Goal: Find specific page/section: Find specific page/section

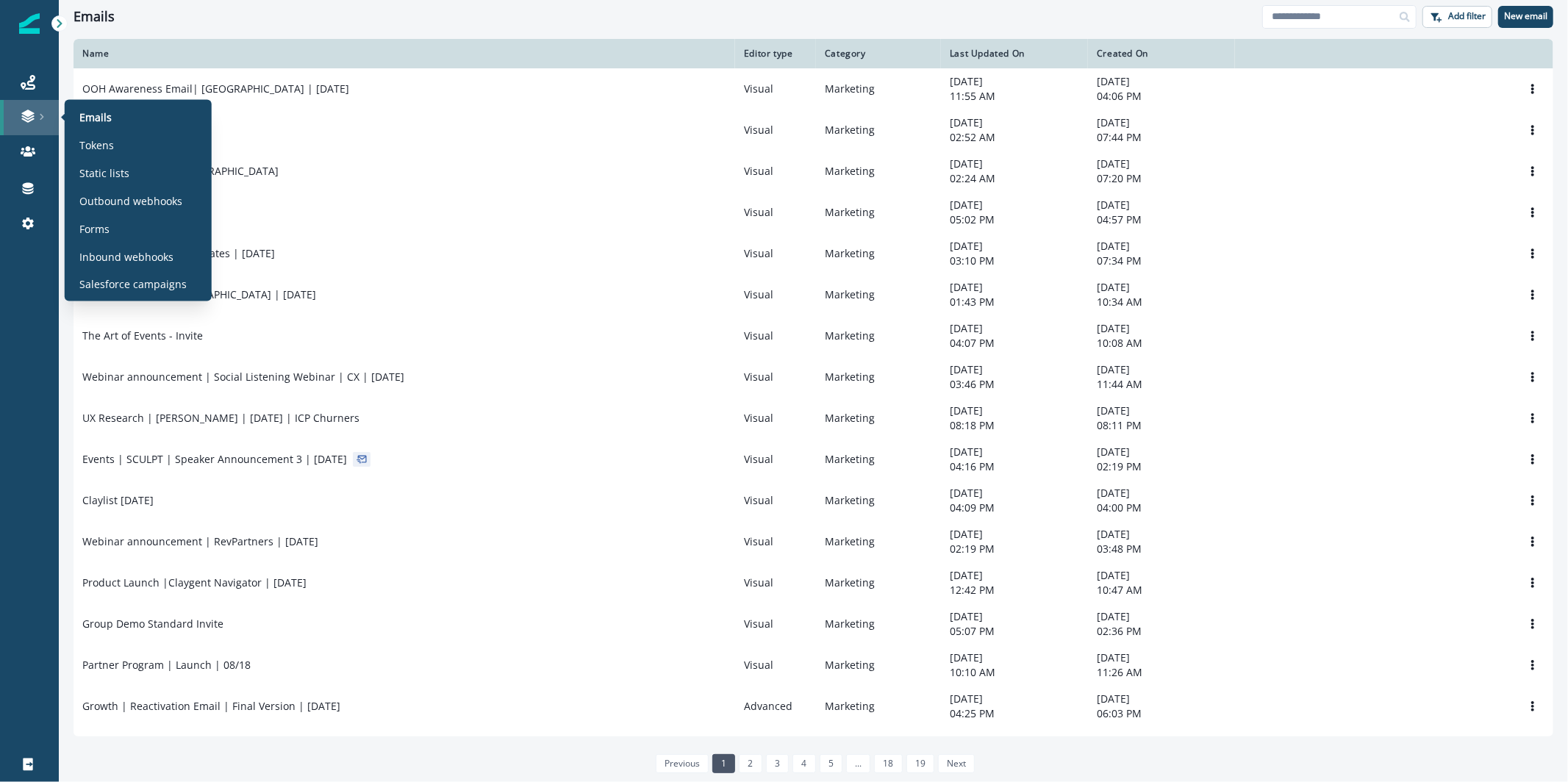
click at [35, 114] on div at bounding box center [29, 116] width 47 height 15
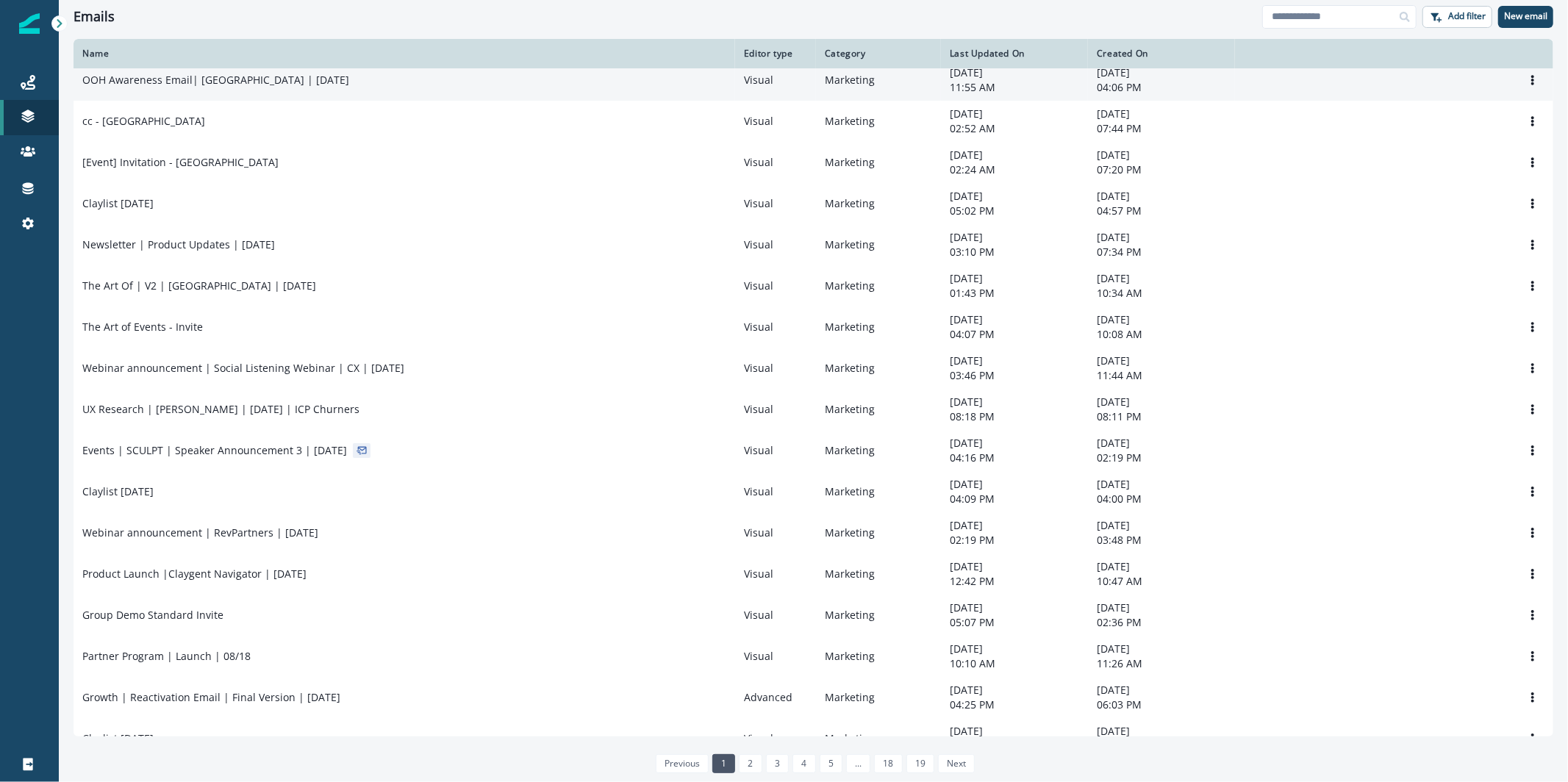
scroll to position [15, 0]
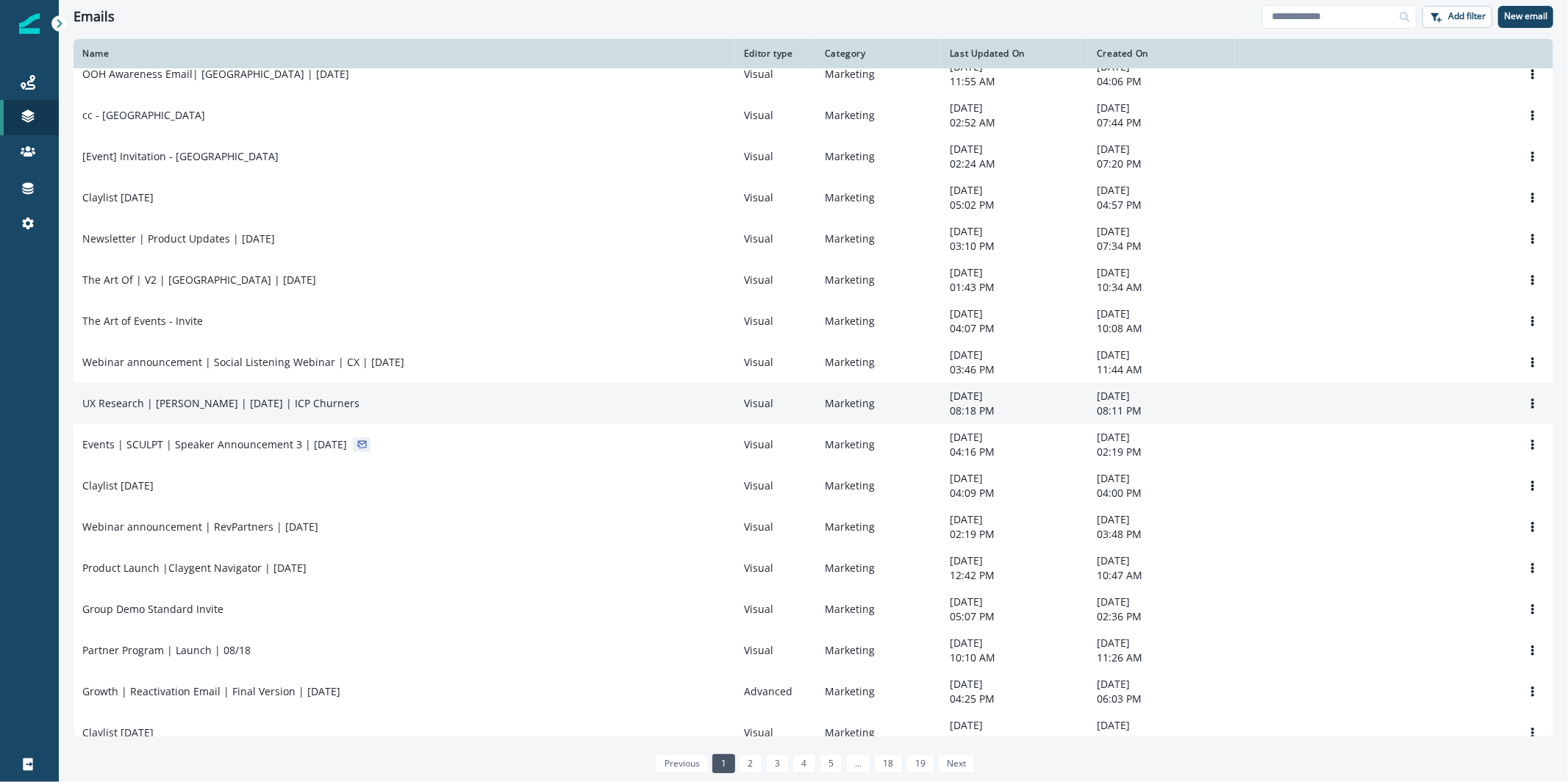
click at [1026, 413] on p "08:18 PM" at bounding box center [1014, 411] width 129 height 15
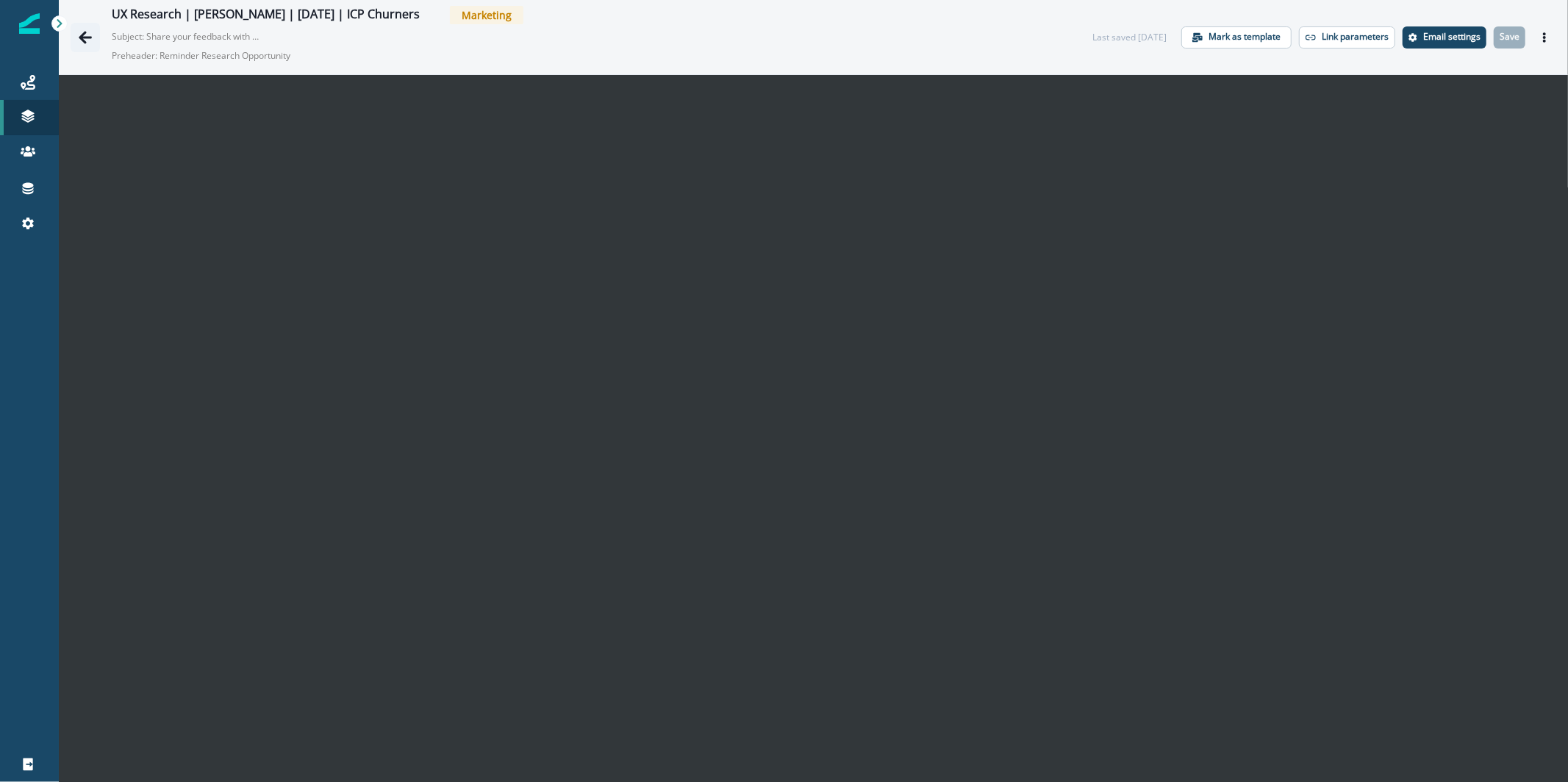
click at [86, 42] on icon "Go back" at bounding box center [85, 37] width 15 height 15
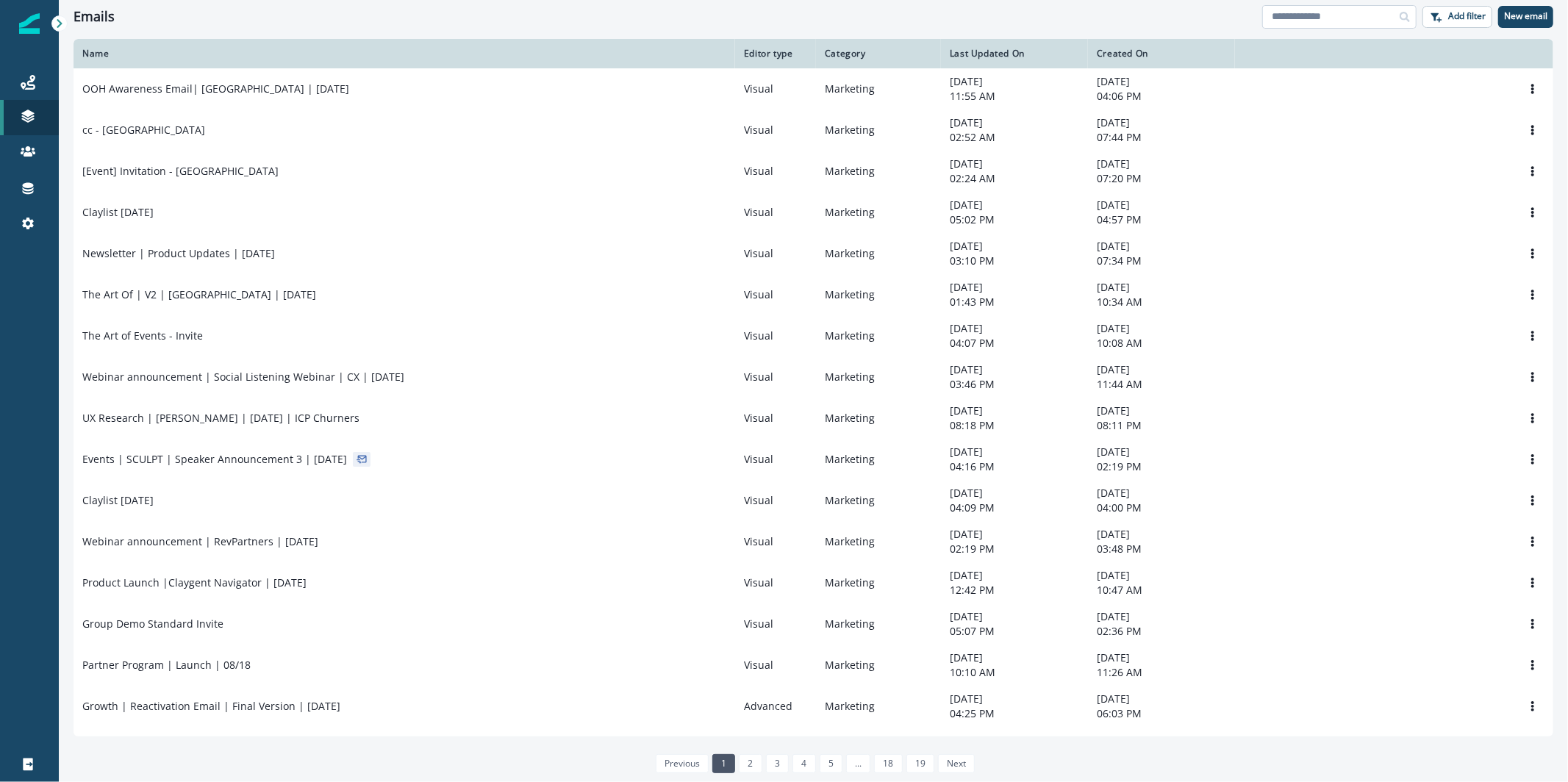
click at [1334, 13] on input at bounding box center [1339, 16] width 154 height 23
type input "**********"
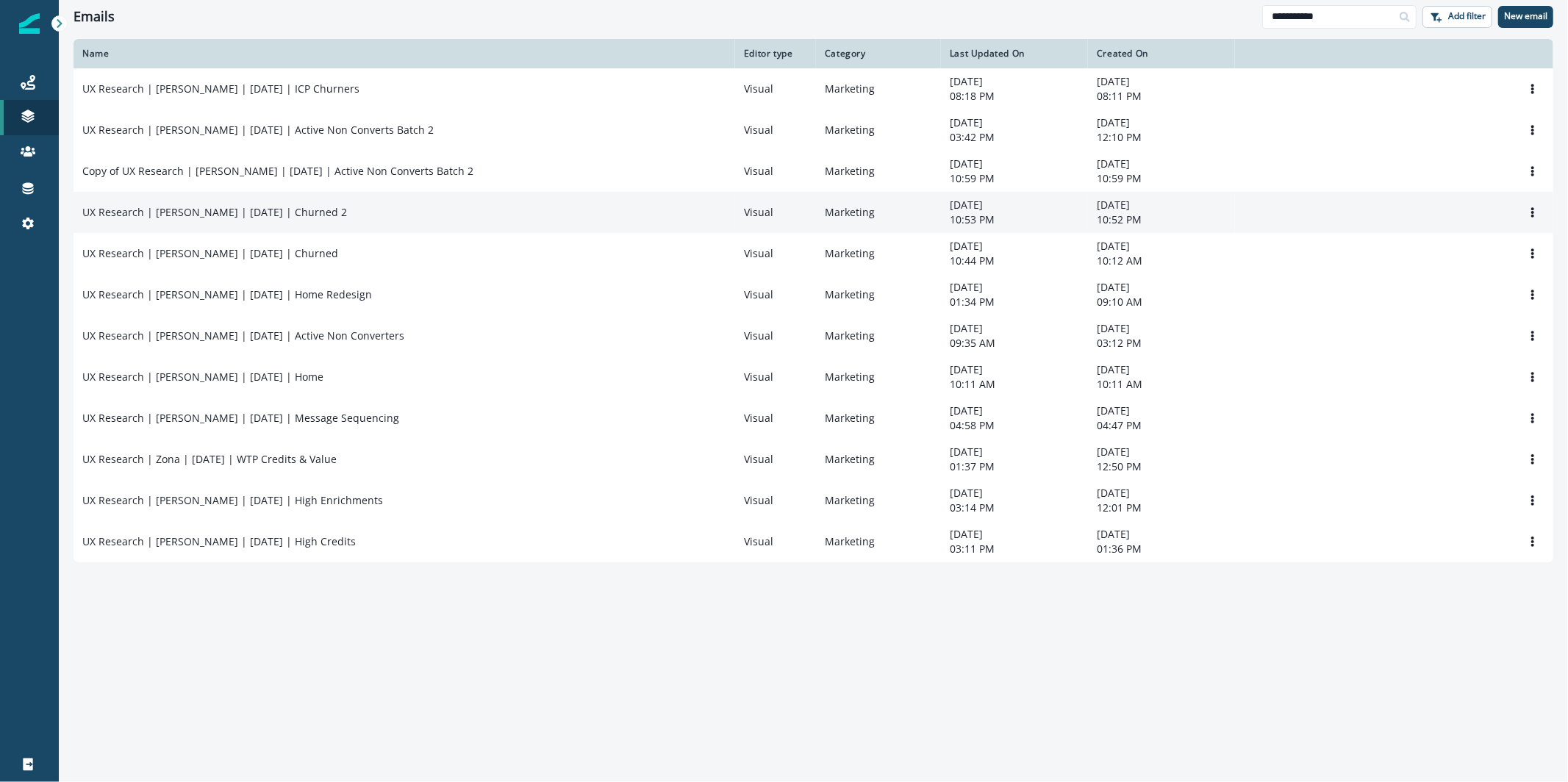
click at [298, 223] on td "UX Research | [PERSON_NAME] | [DATE] | Churned 2" at bounding box center [404, 212] width 662 height 41
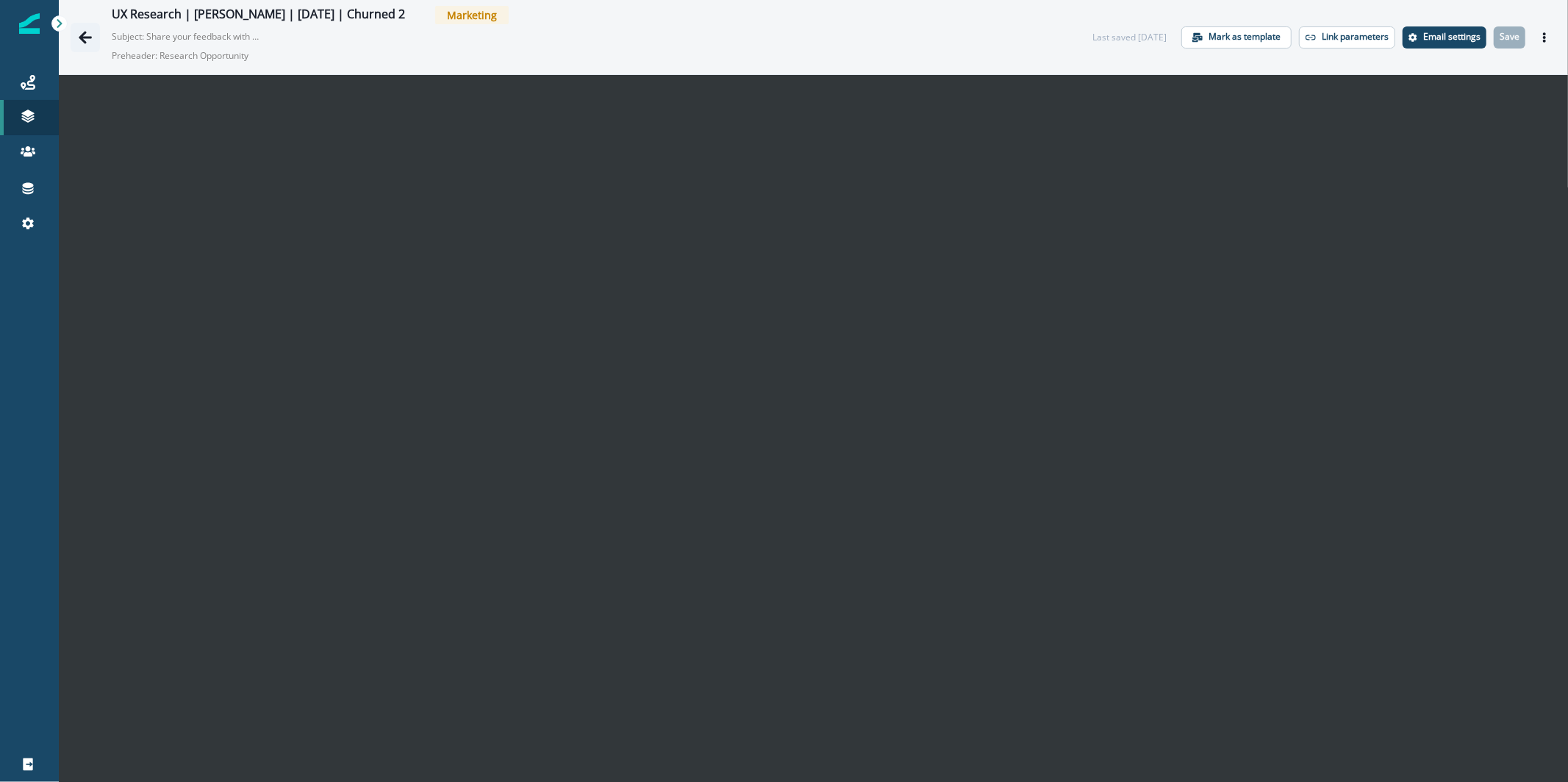
click at [84, 37] on icon "Go back" at bounding box center [85, 37] width 13 height 13
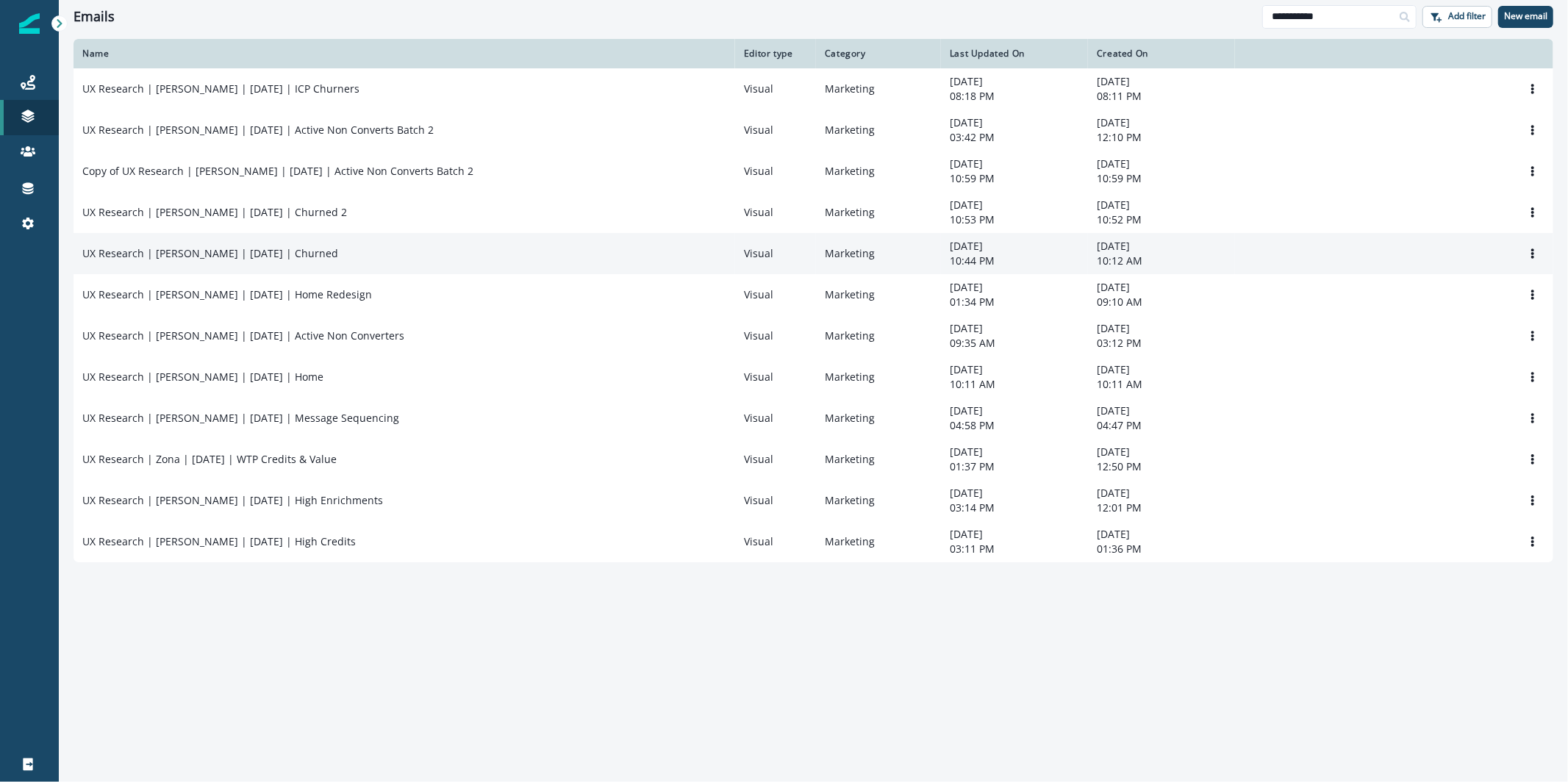
click at [388, 247] on td "UX Research | [PERSON_NAME] | [DATE] | Churned" at bounding box center [404, 253] width 662 height 41
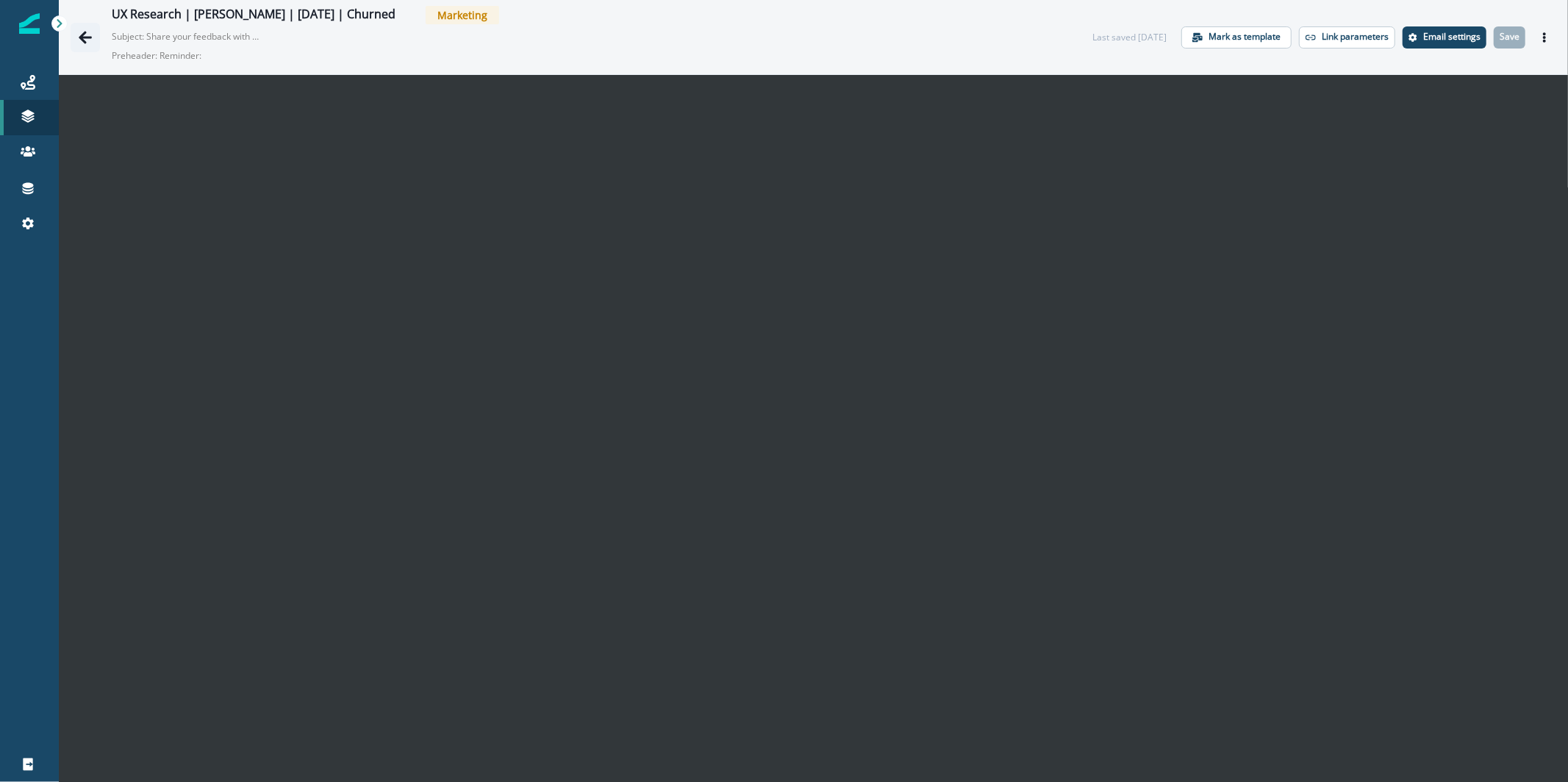
click at [88, 37] on icon "Go back" at bounding box center [85, 37] width 15 height 15
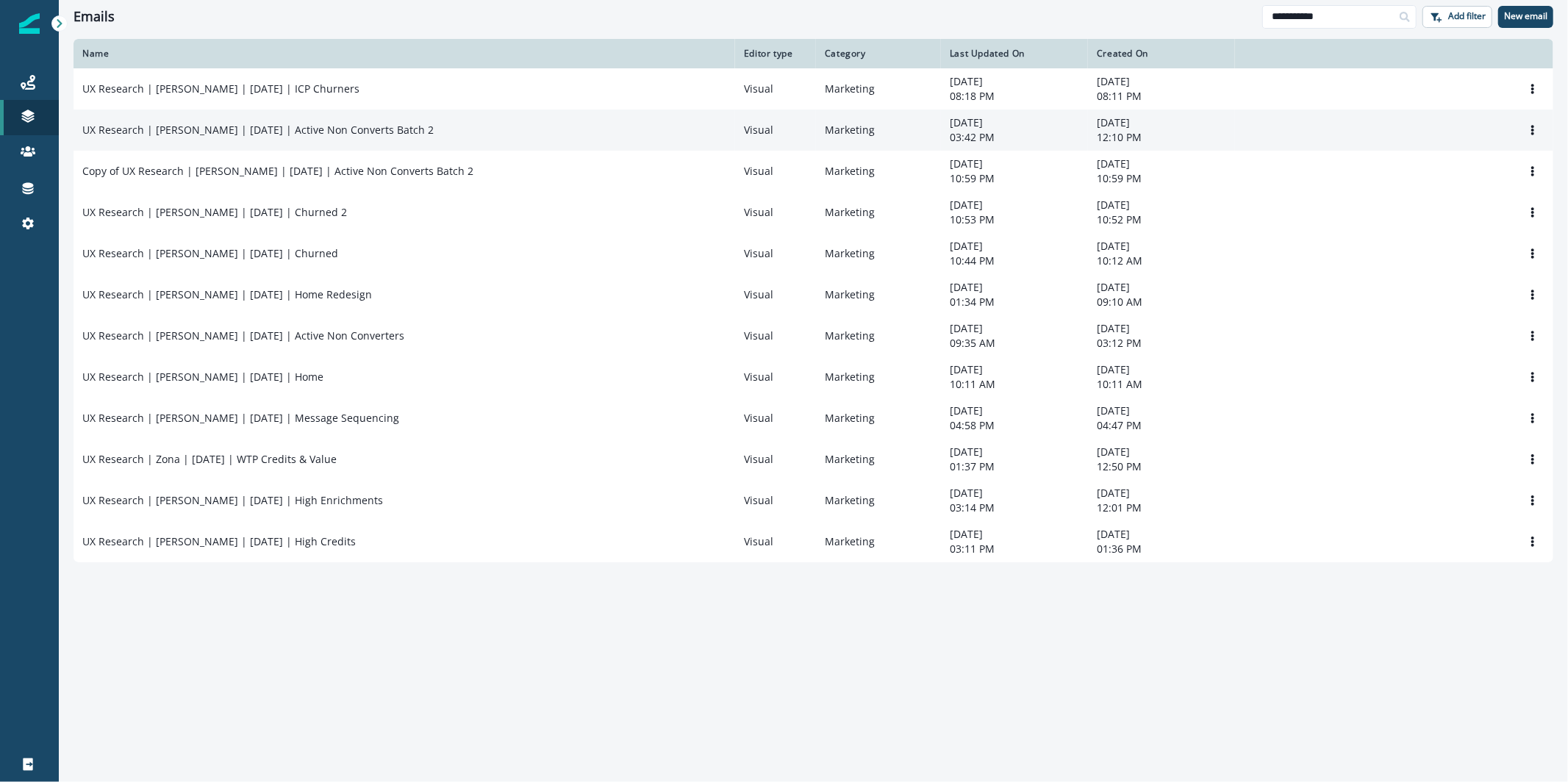
click at [402, 131] on div "UX Research | [PERSON_NAME] | [DATE] | Active Non Converts Batch 2" at bounding box center [404, 130] width 644 height 15
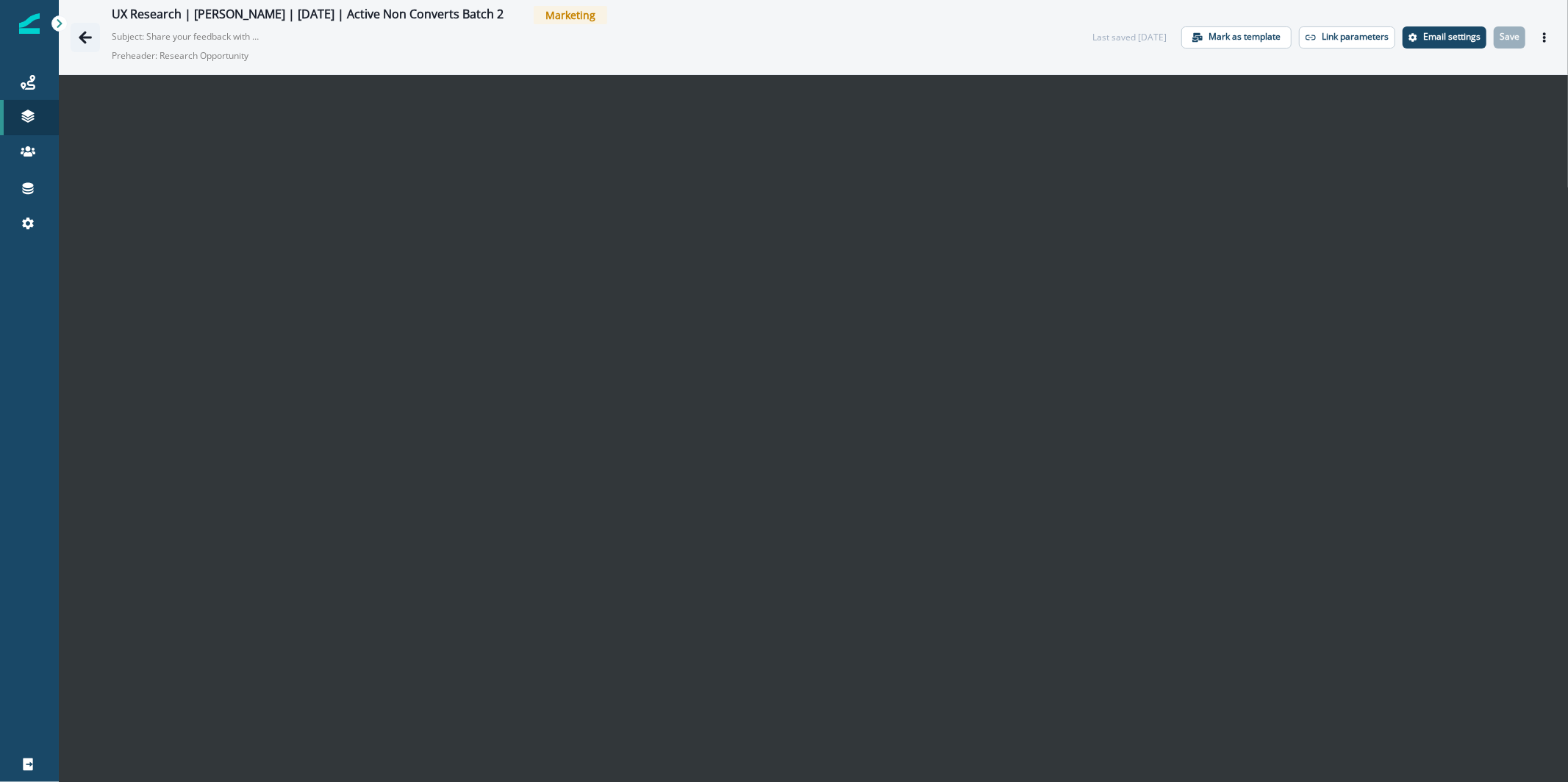
click at [89, 39] on icon "Go back" at bounding box center [85, 37] width 15 height 15
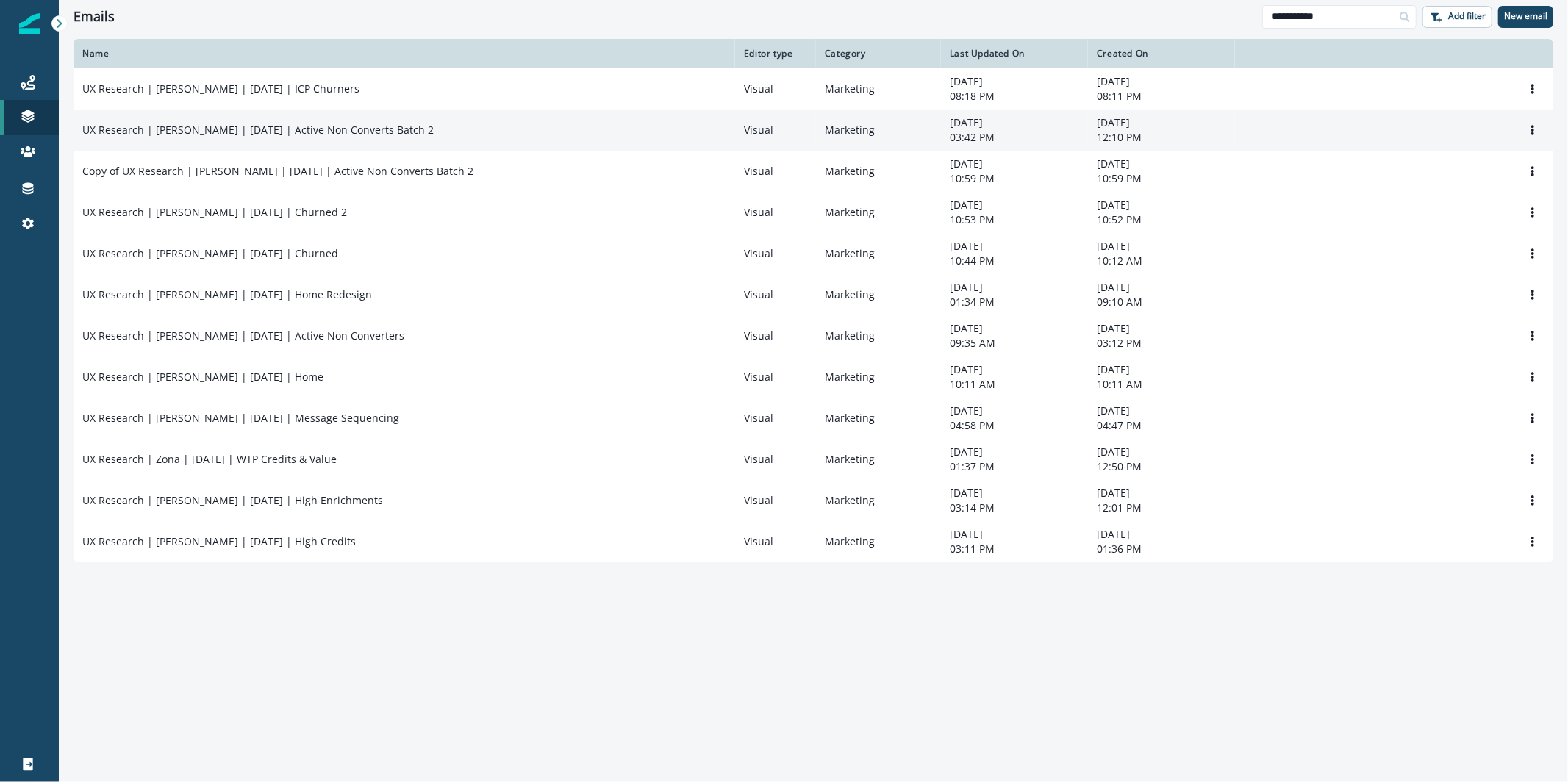
click at [384, 138] on div "UX Research | [PERSON_NAME] | [DATE] | Active Non Converts Batch 2" at bounding box center [404, 130] width 644 height 15
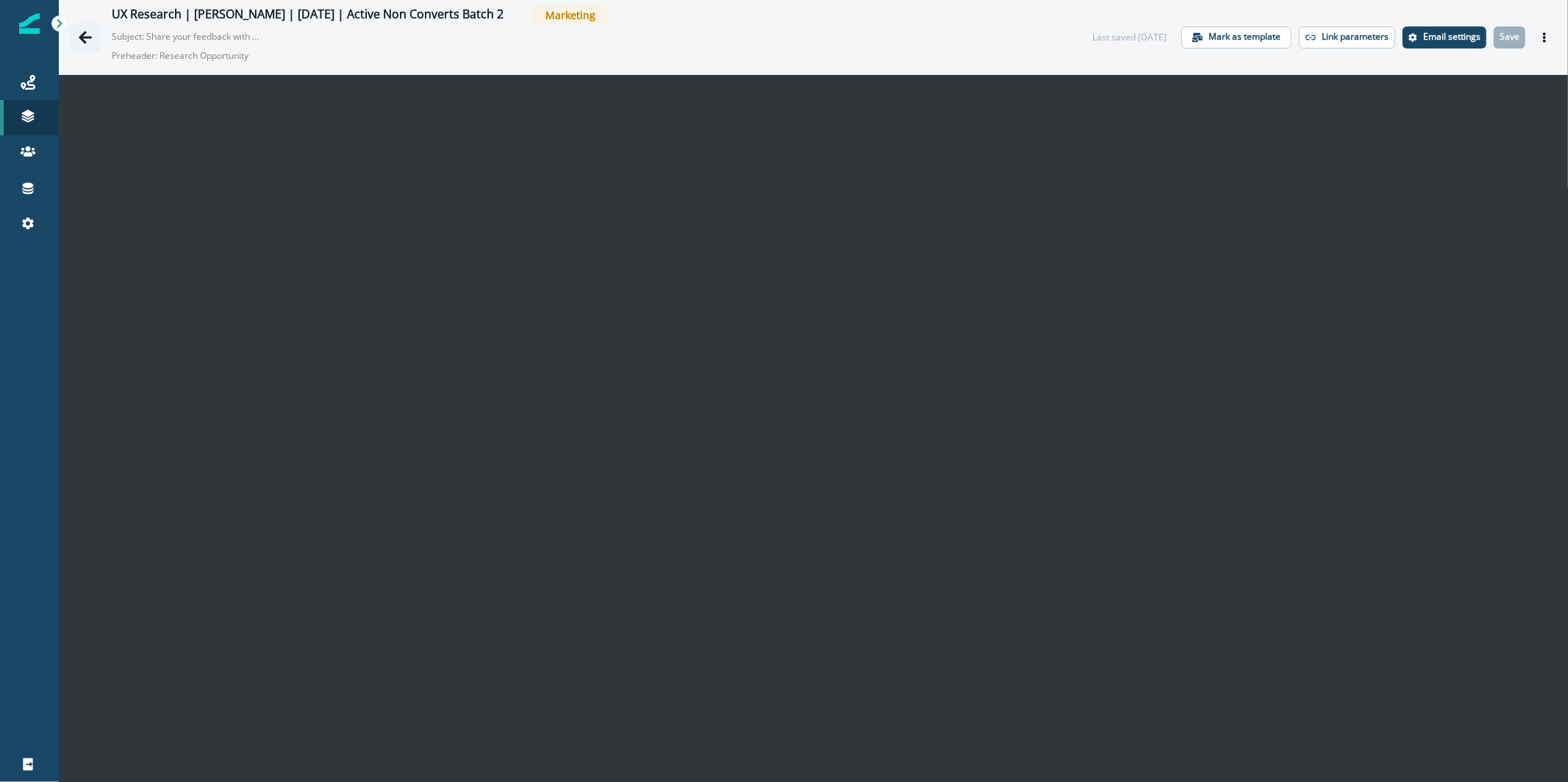
click at [87, 38] on icon "Go back" at bounding box center [85, 37] width 15 height 15
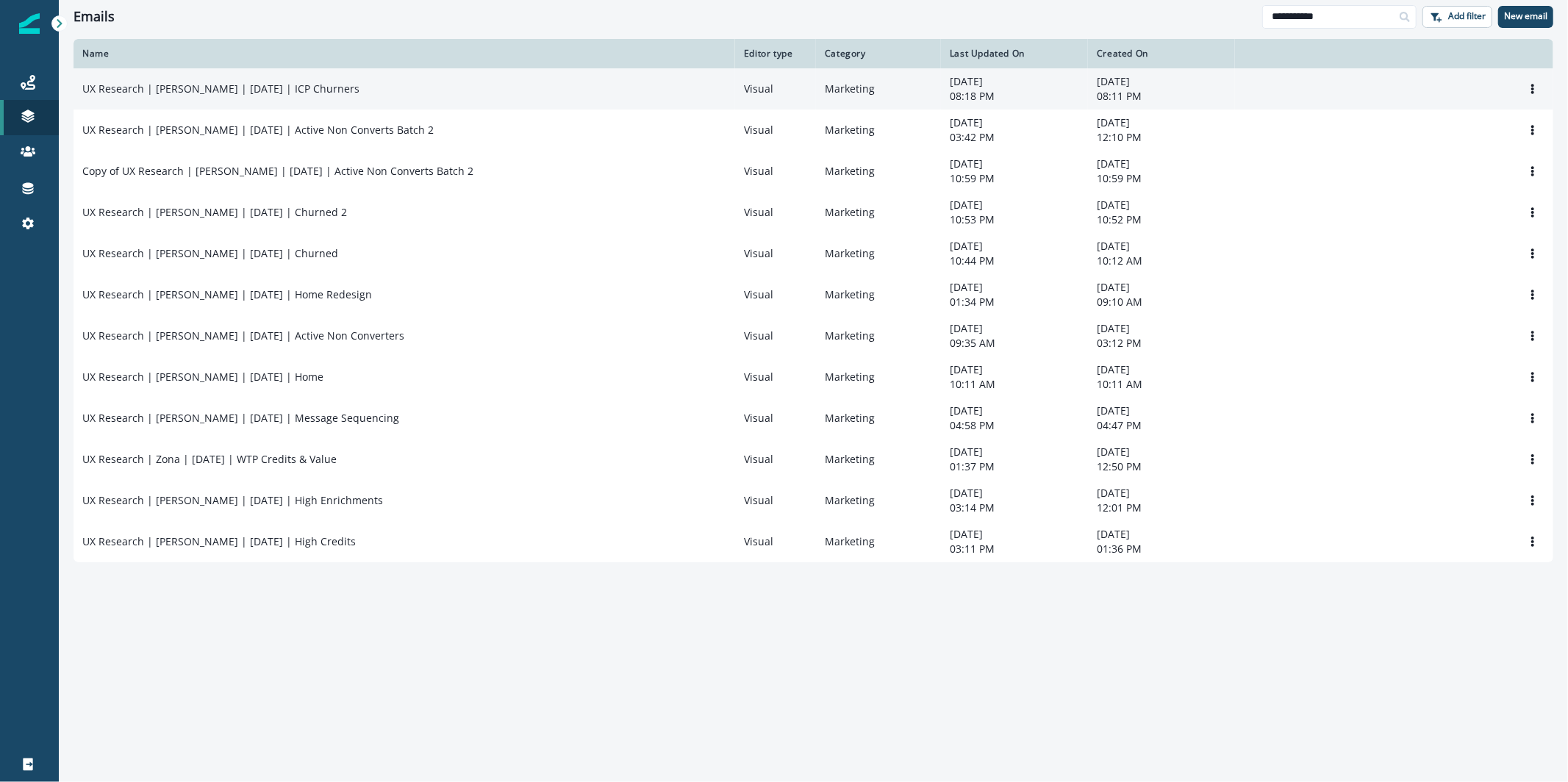
click at [259, 82] on p "UX Research | [PERSON_NAME] | [DATE] | ICP Churners" at bounding box center [221, 89] width 277 height 15
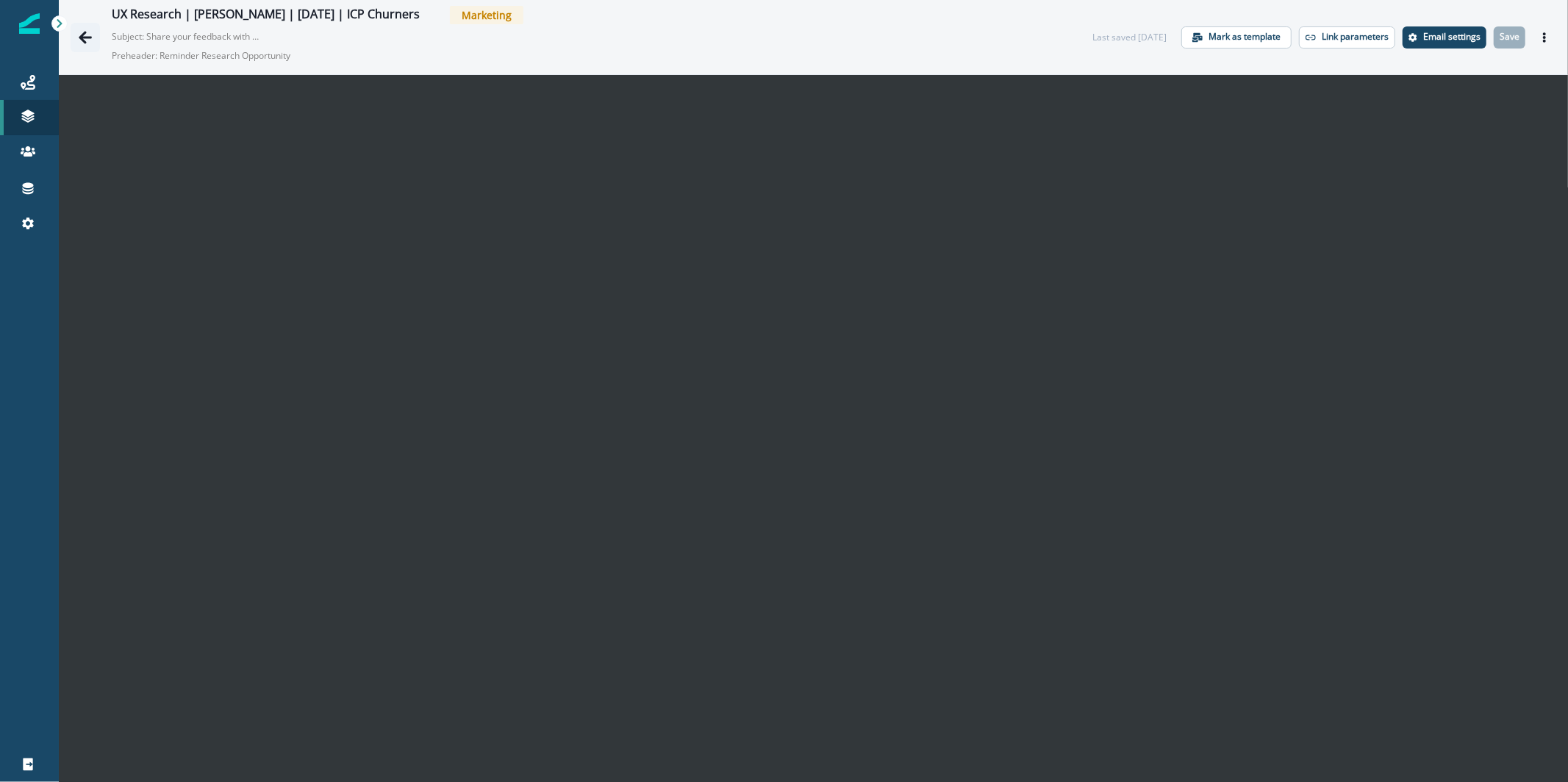
click at [95, 37] on button "Go back" at bounding box center [84, 37] width 29 height 29
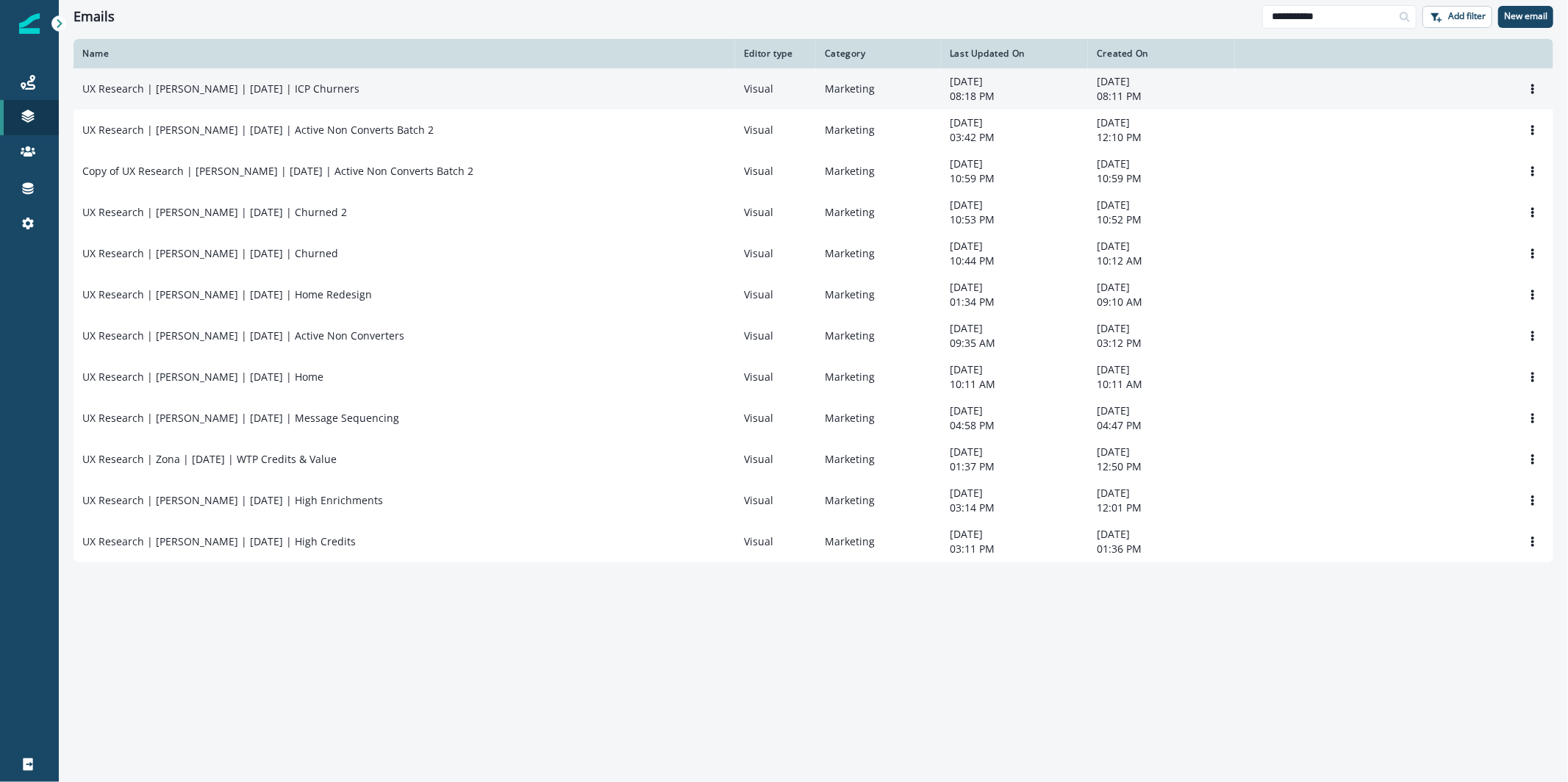
click at [283, 90] on p "UX Research | [PERSON_NAME] | [DATE] | ICP Churners" at bounding box center [221, 89] width 277 height 15
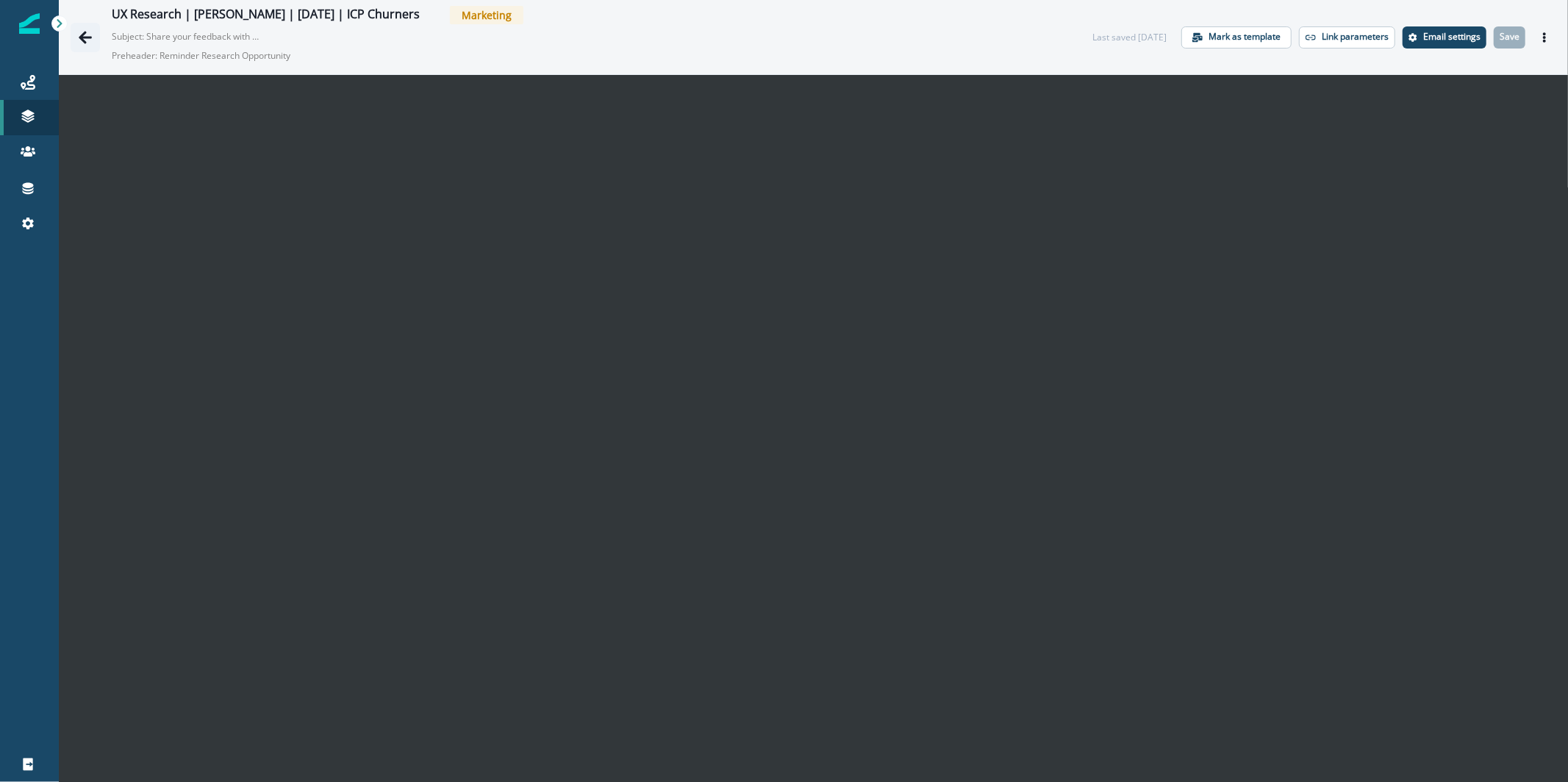
click at [87, 34] on icon "Go back" at bounding box center [85, 37] width 15 height 15
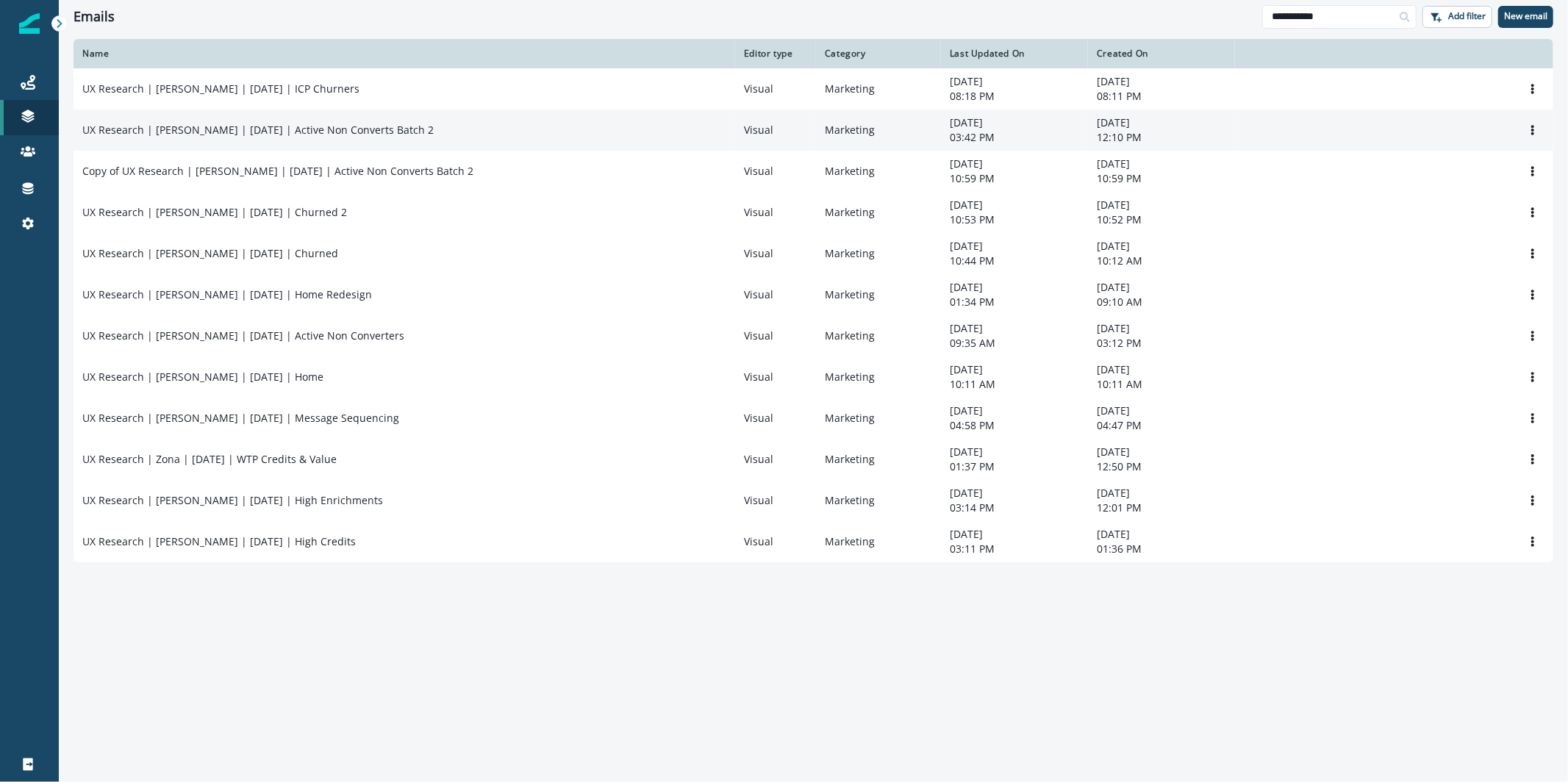
click at [281, 132] on p "UX Research | [PERSON_NAME] | [DATE] | Active Non Converts Batch 2" at bounding box center [258, 130] width 351 height 15
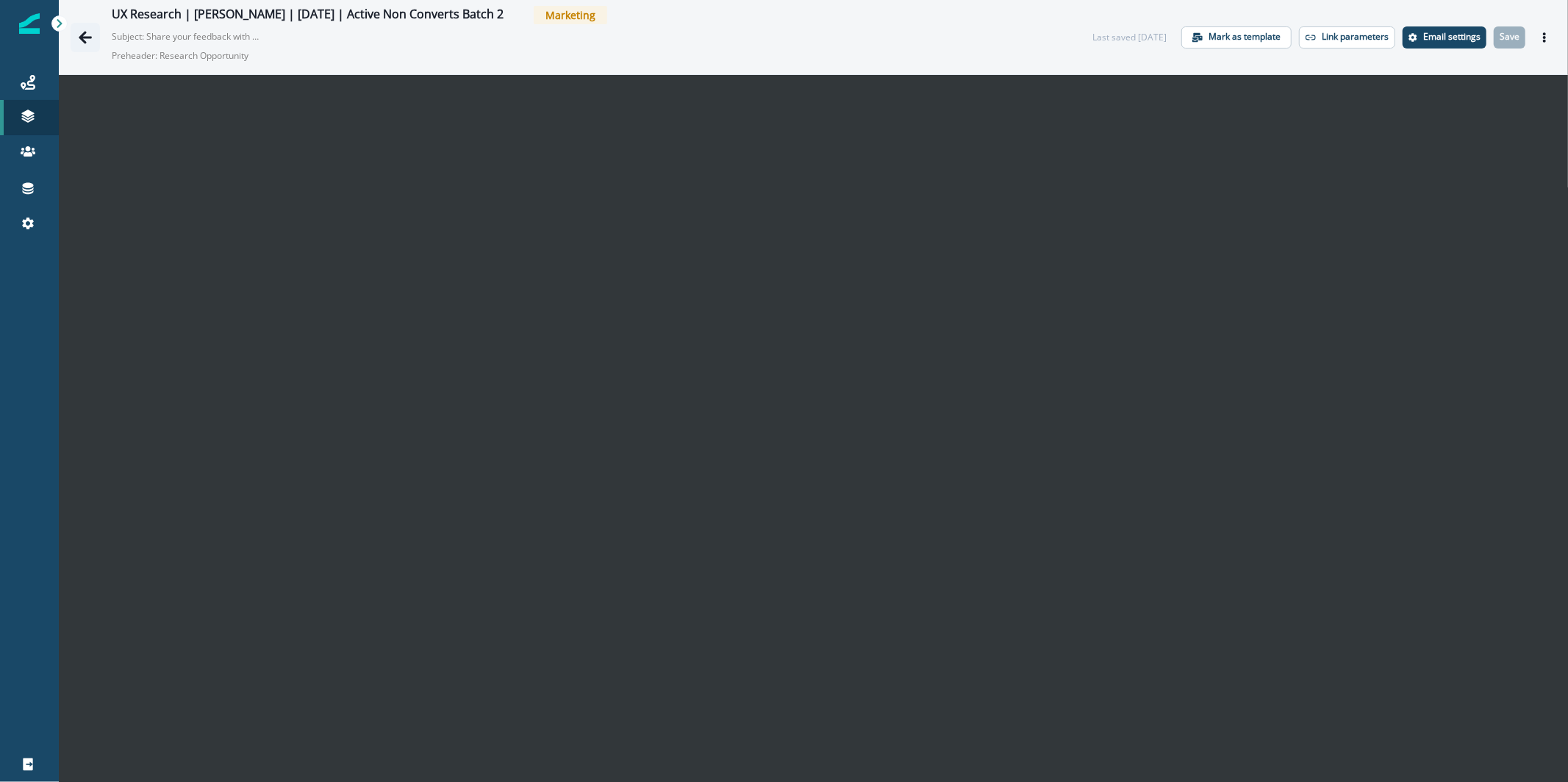
click at [82, 43] on icon "Go back" at bounding box center [85, 37] width 15 height 15
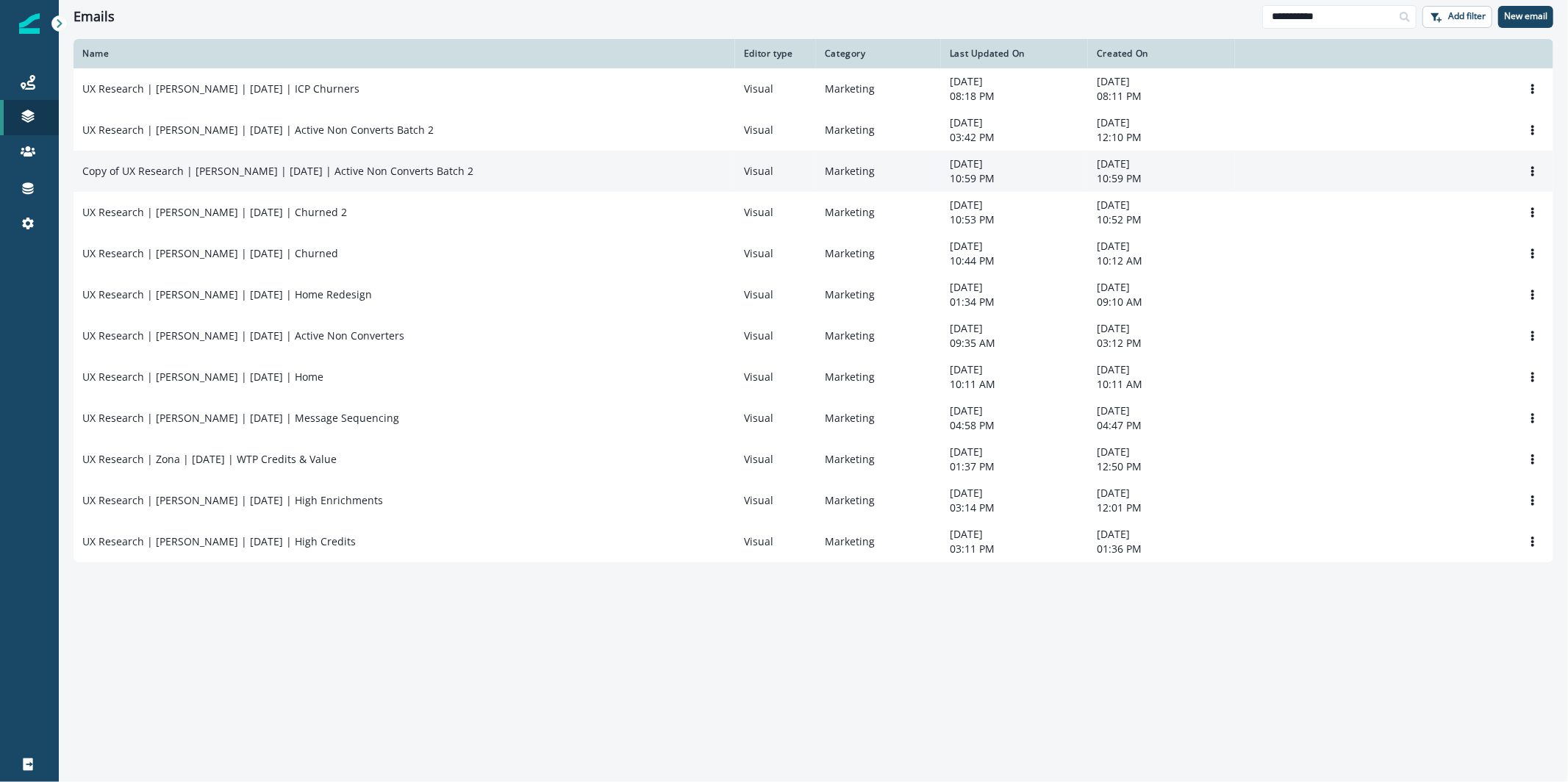
click at [428, 177] on div "Copy of UX Research | [PERSON_NAME] | [DATE] | Active Non Converts Batch 2" at bounding box center [404, 171] width 644 height 15
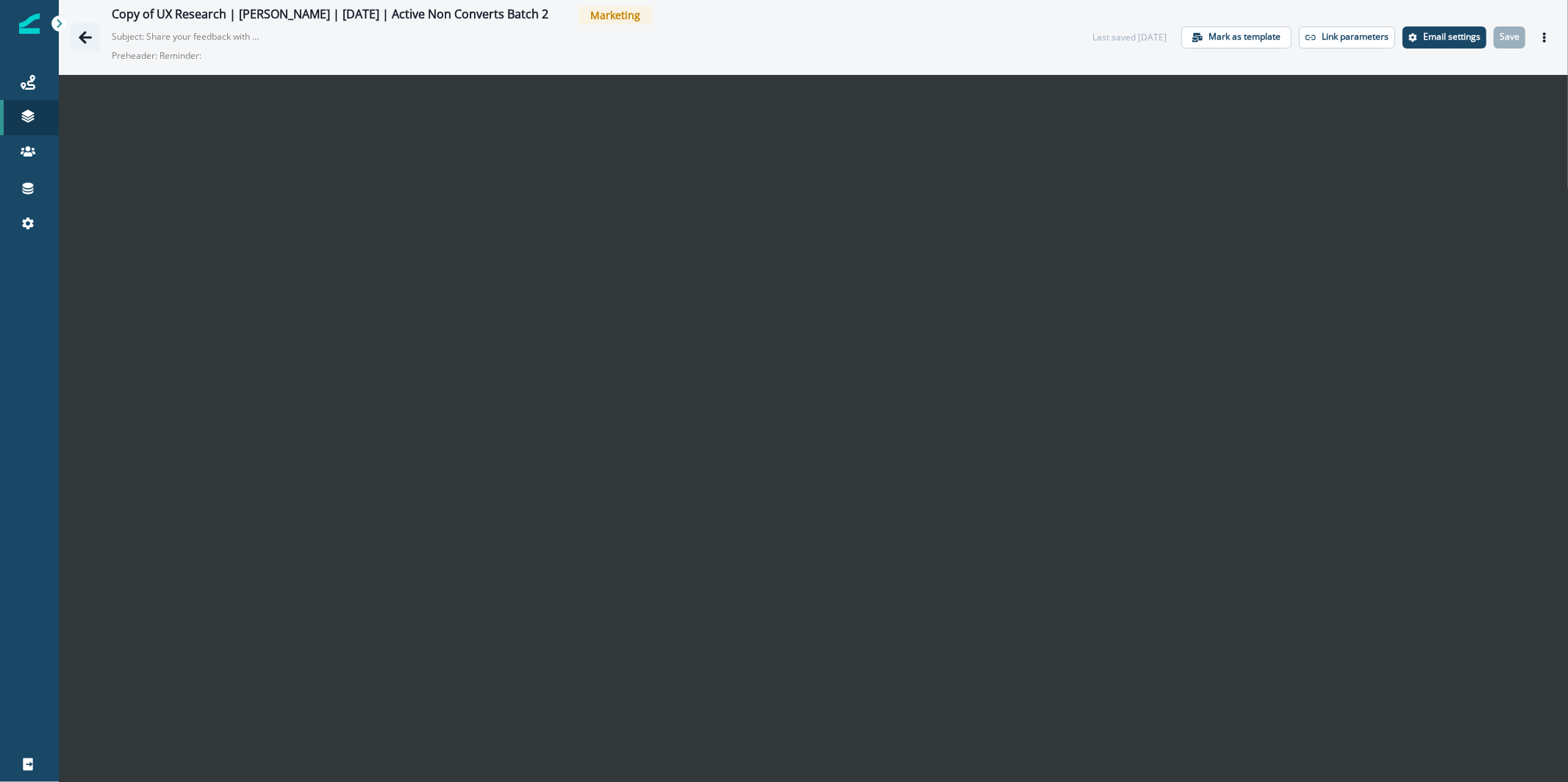
click at [87, 49] on button "Go back" at bounding box center [84, 37] width 29 height 29
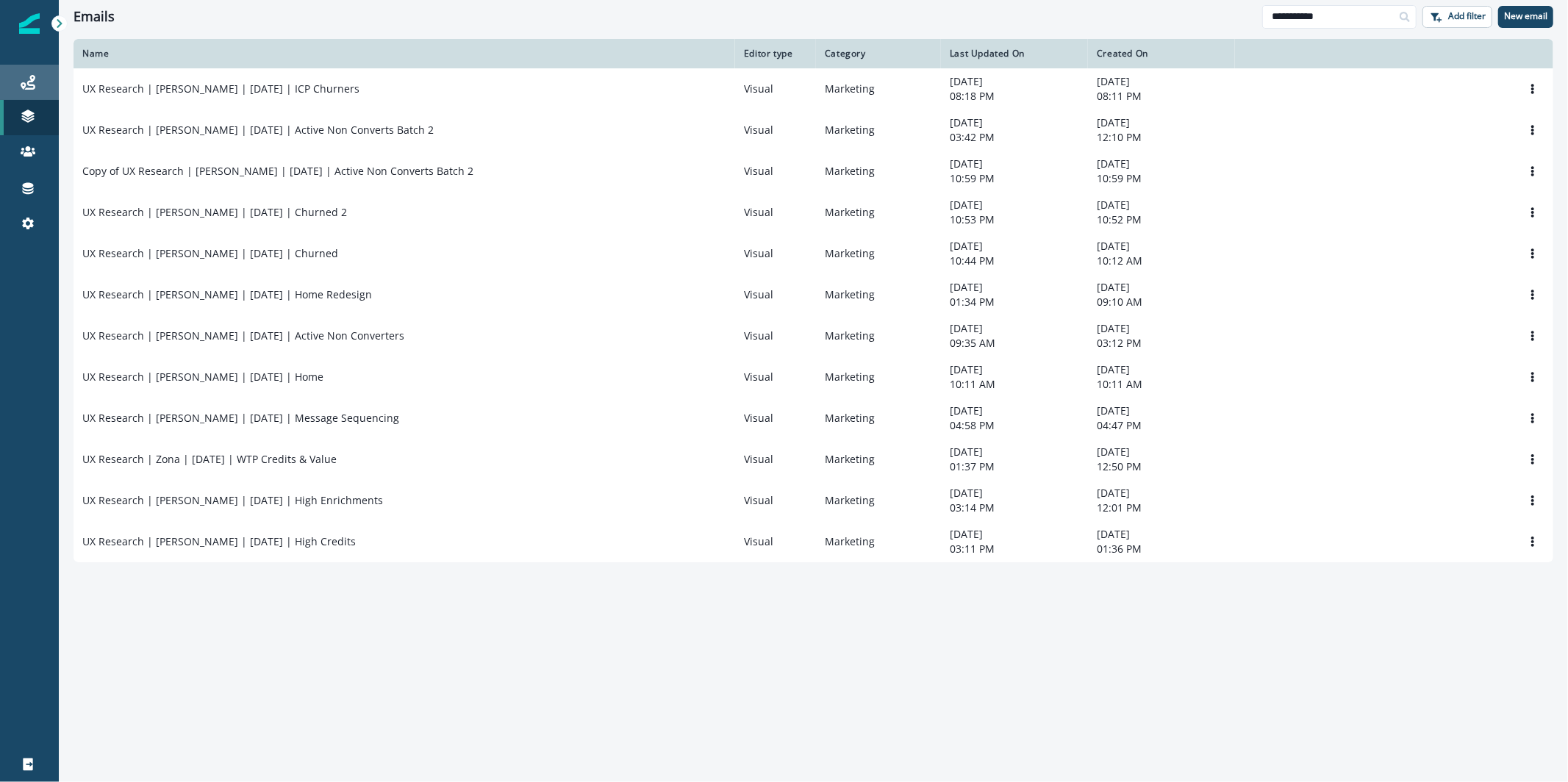
click at [36, 89] on div "Journeys" at bounding box center [29, 82] width 47 height 18
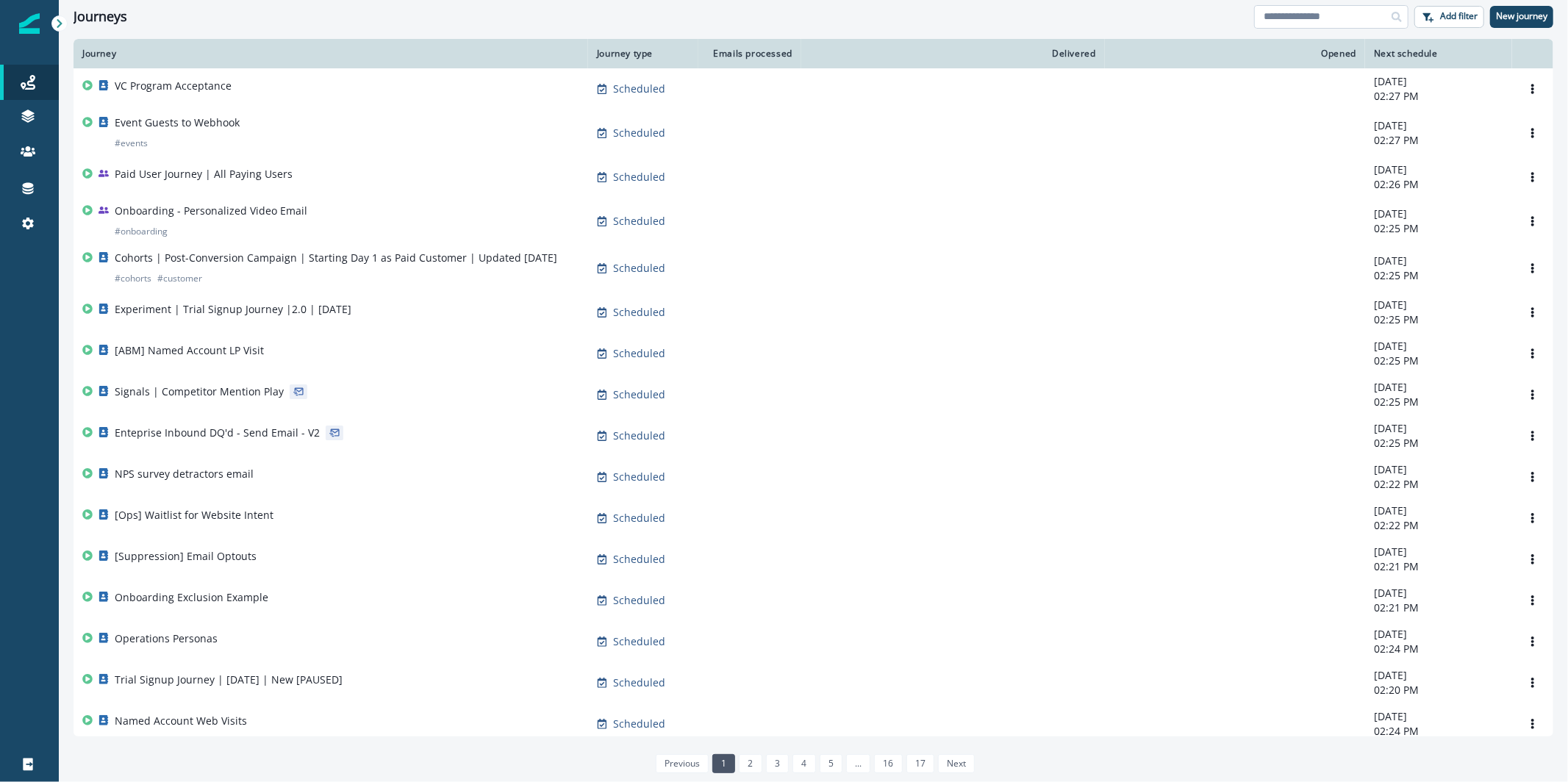
click at [1316, 17] on input at bounding box center [1331, 16] width 154 height 23
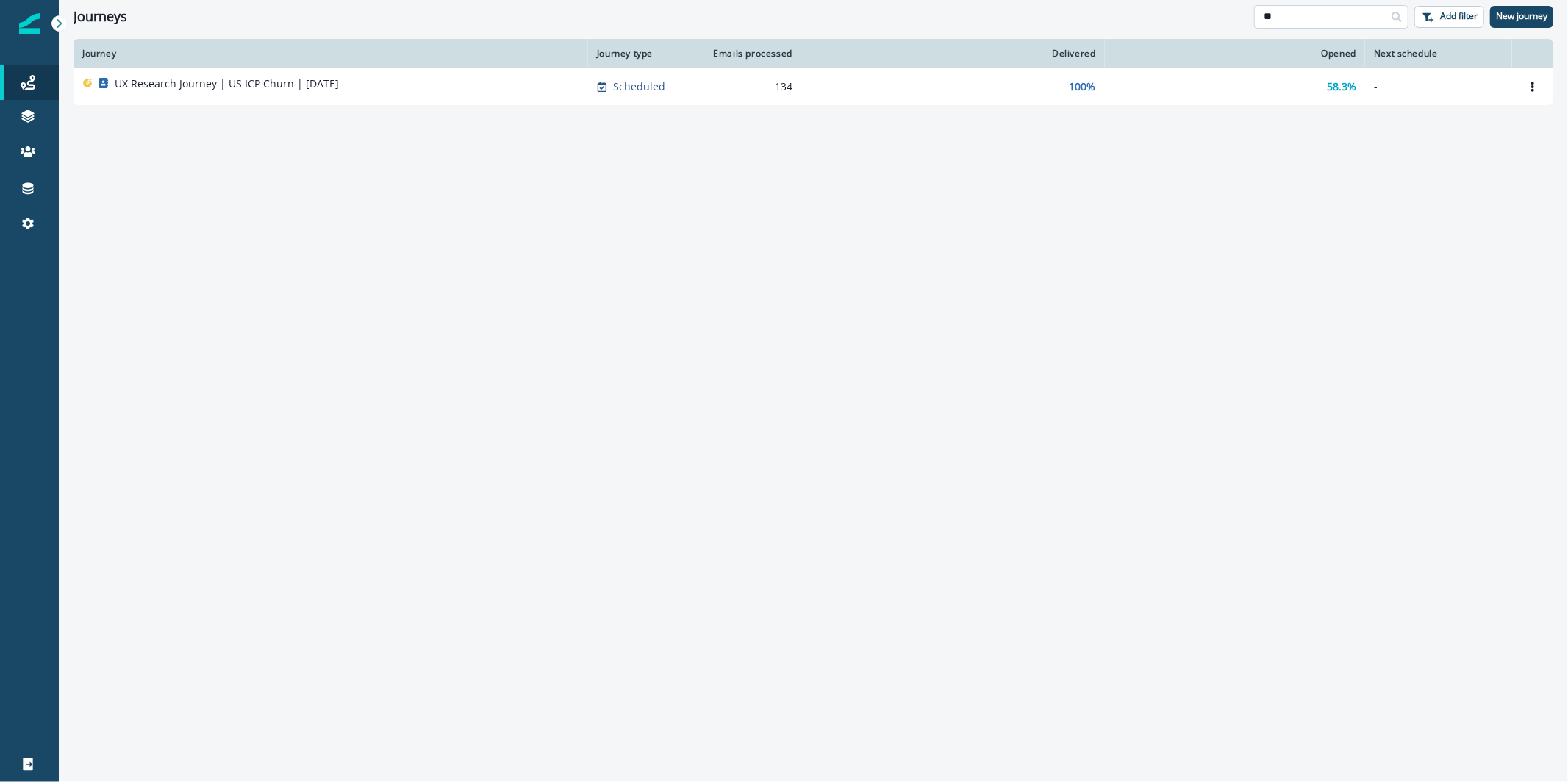
type input "*"
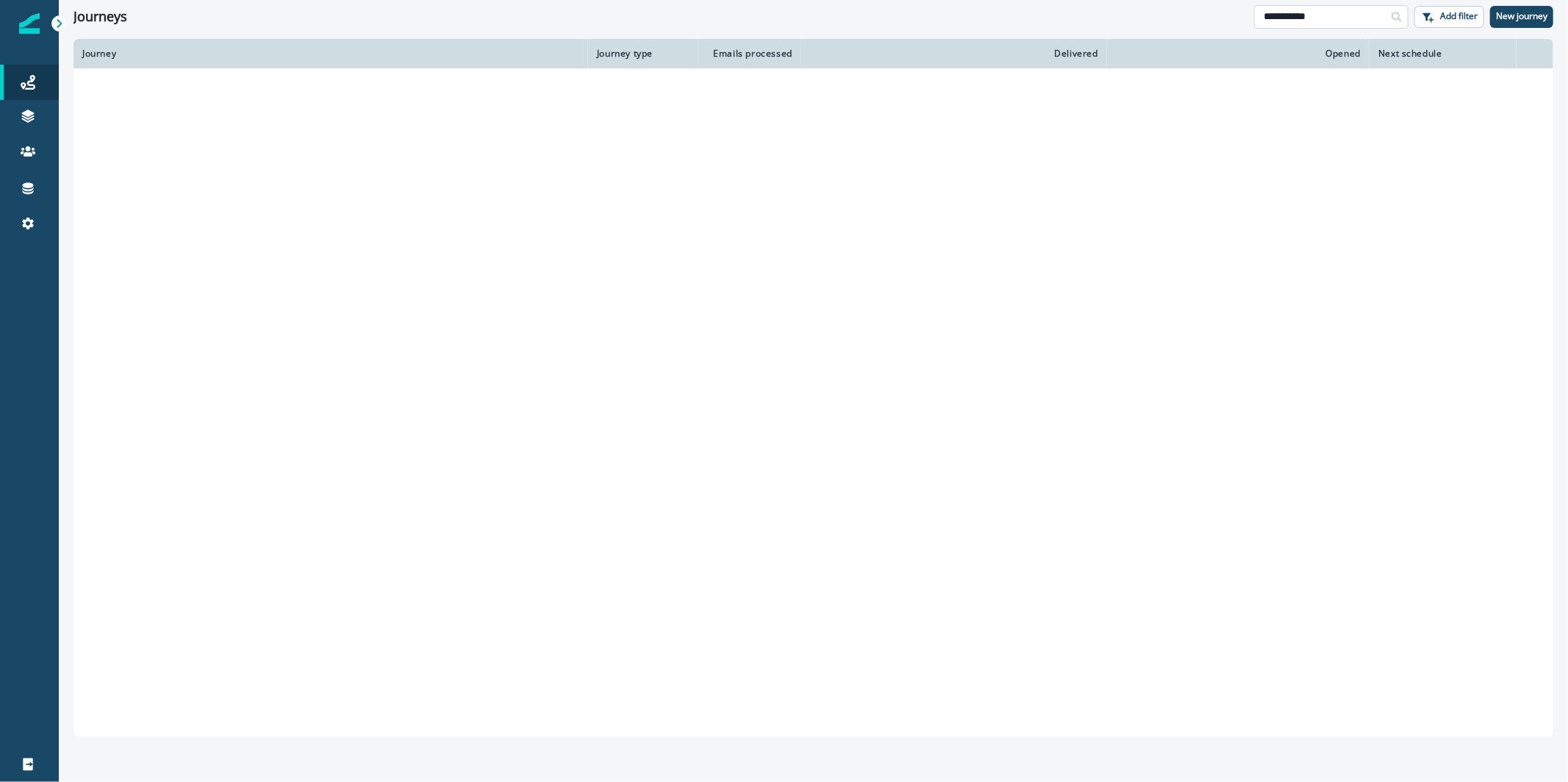
type input "**********"
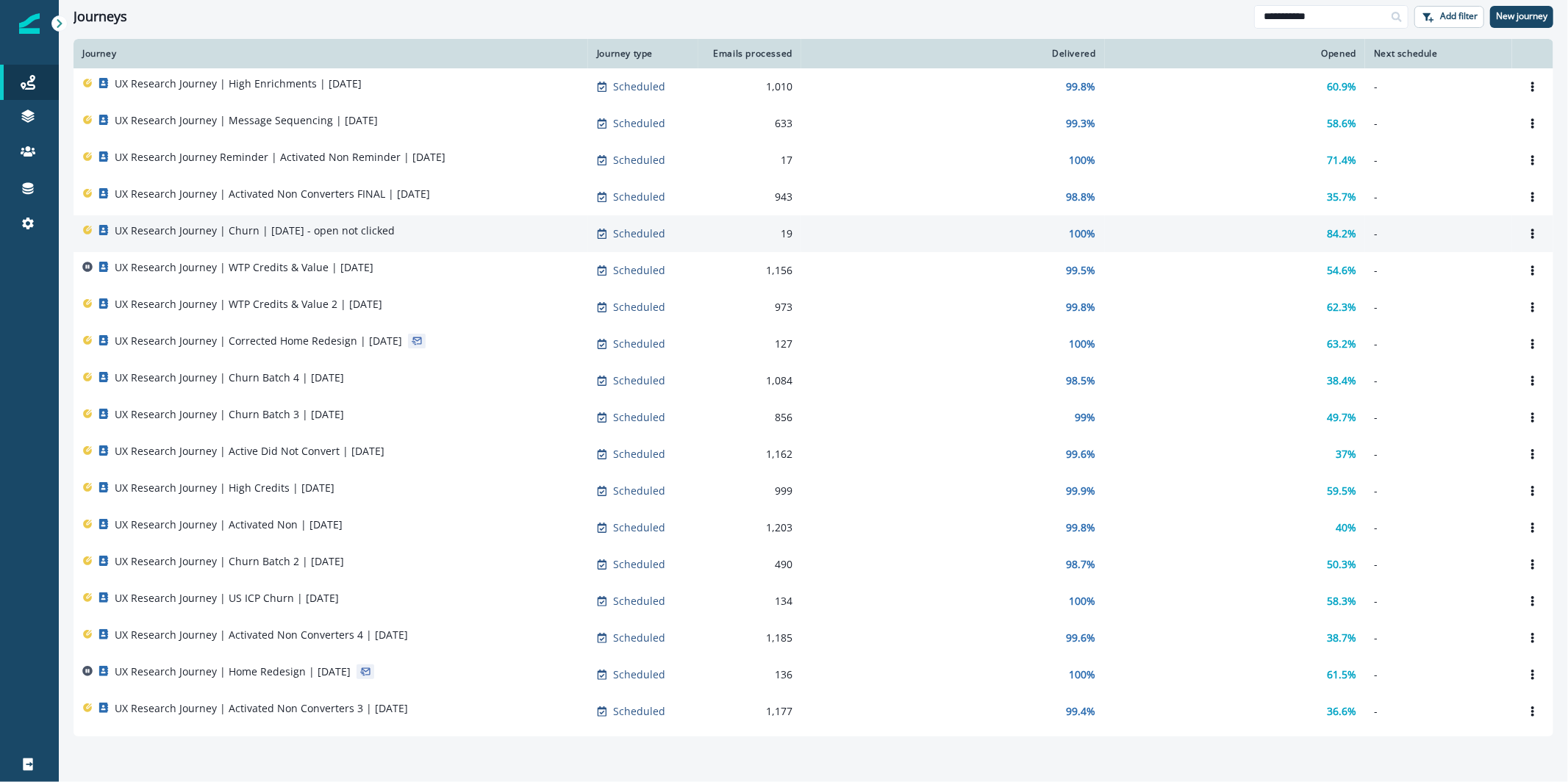
click at [348, 237] on p "UX Research Journey | Churn | [DATE] - open not clicked" at bounding box center [254, 231] width 280 height 15
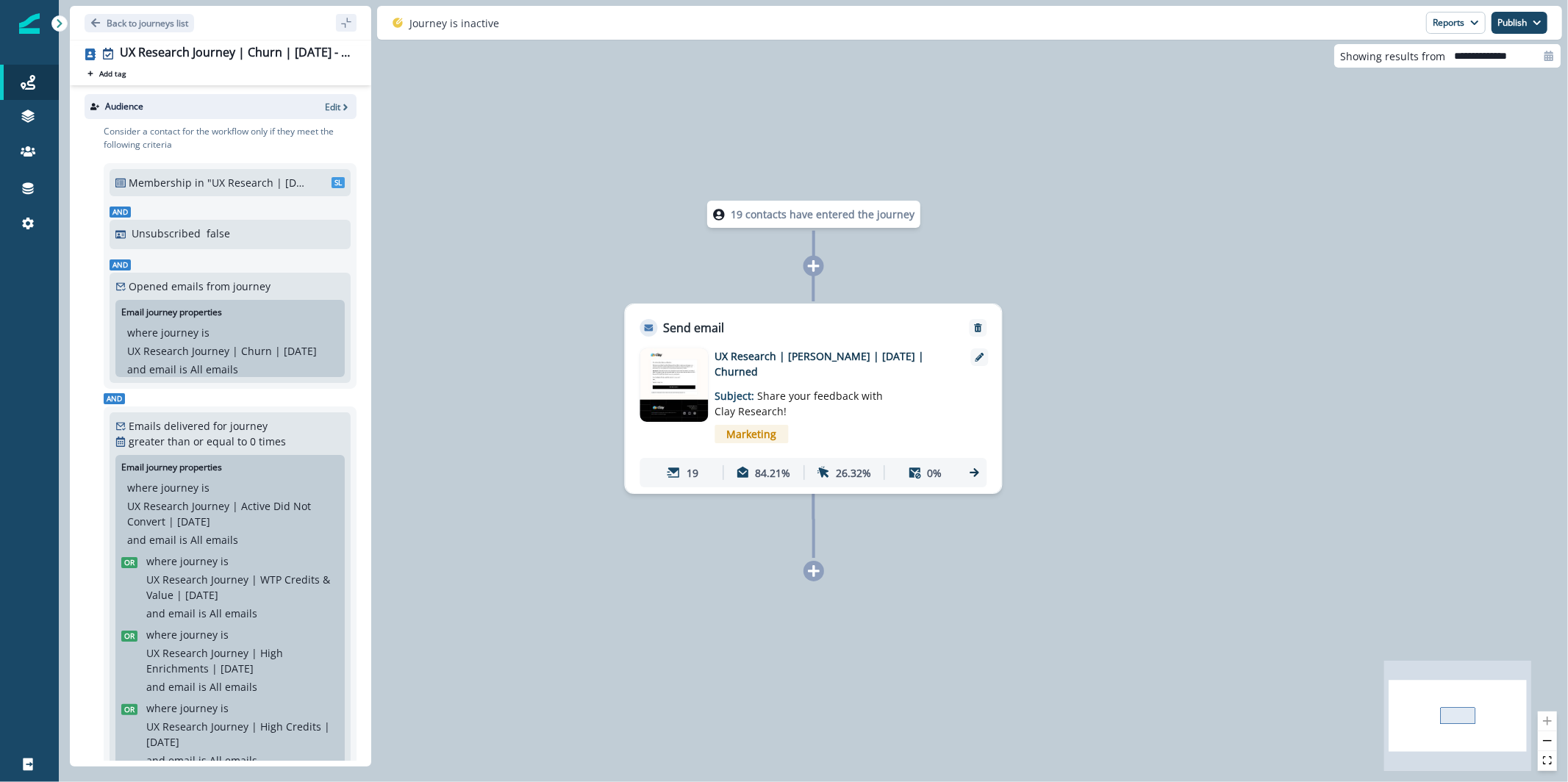
click at [687, 382] on img at bounding box center [674, 385] width 67 height 73
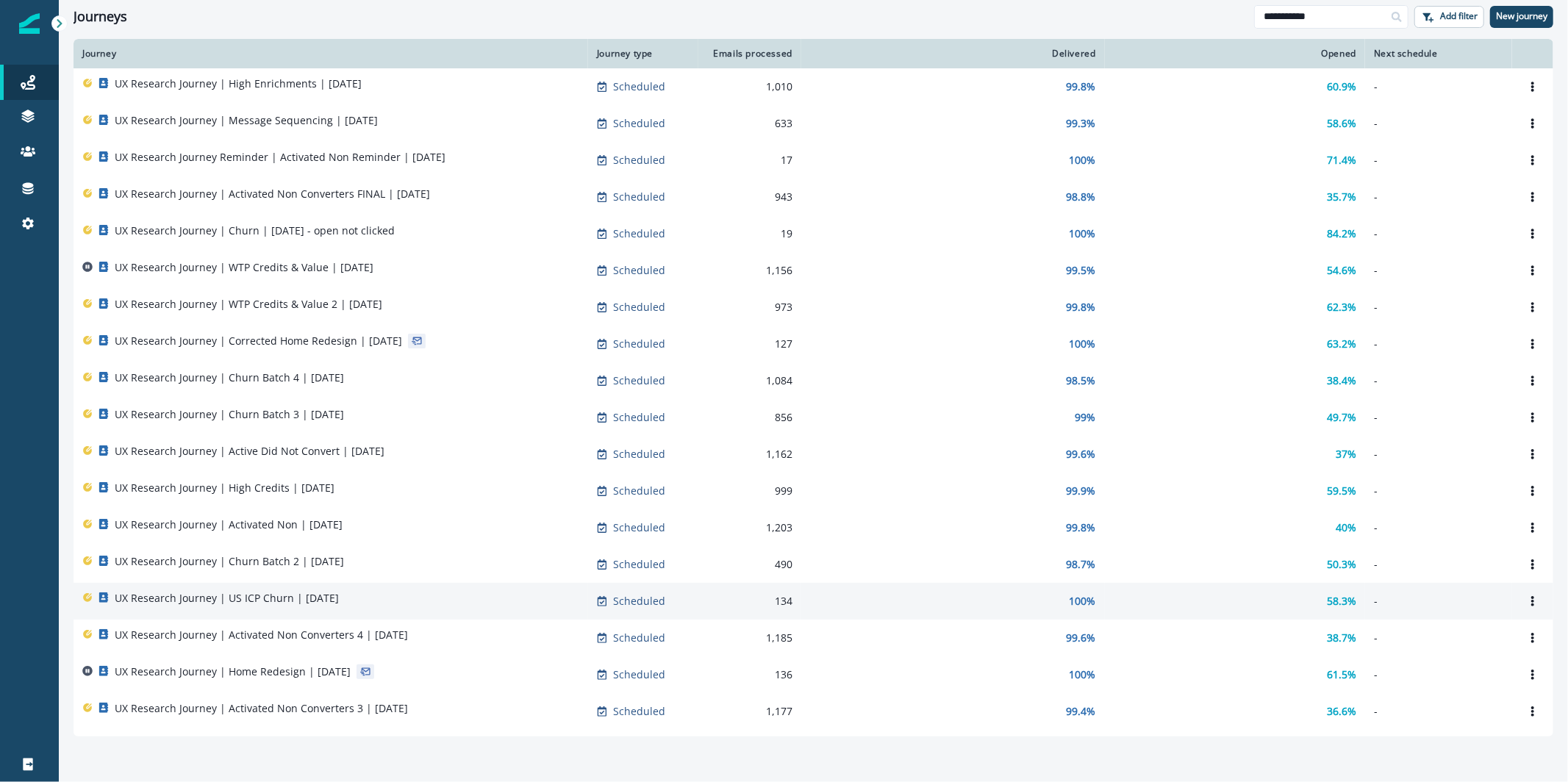
click at [436, 597] on div "UX Research Journey | US ICP Churn | [DATE]" at bounding box center [330, 601] width 496 height 21
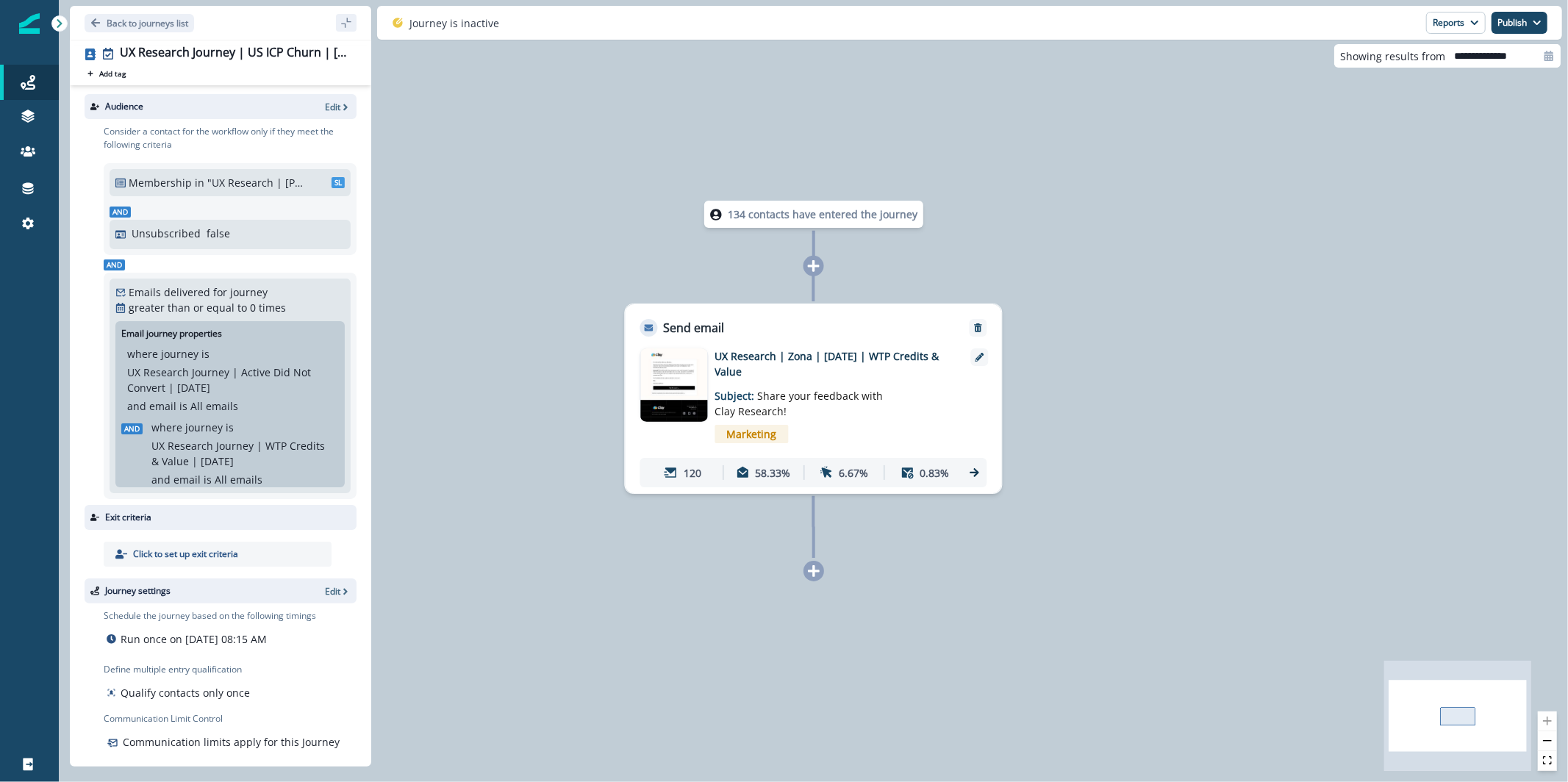
click at [689, 394] on img at bounding box center [674, 385] width 66 height 73
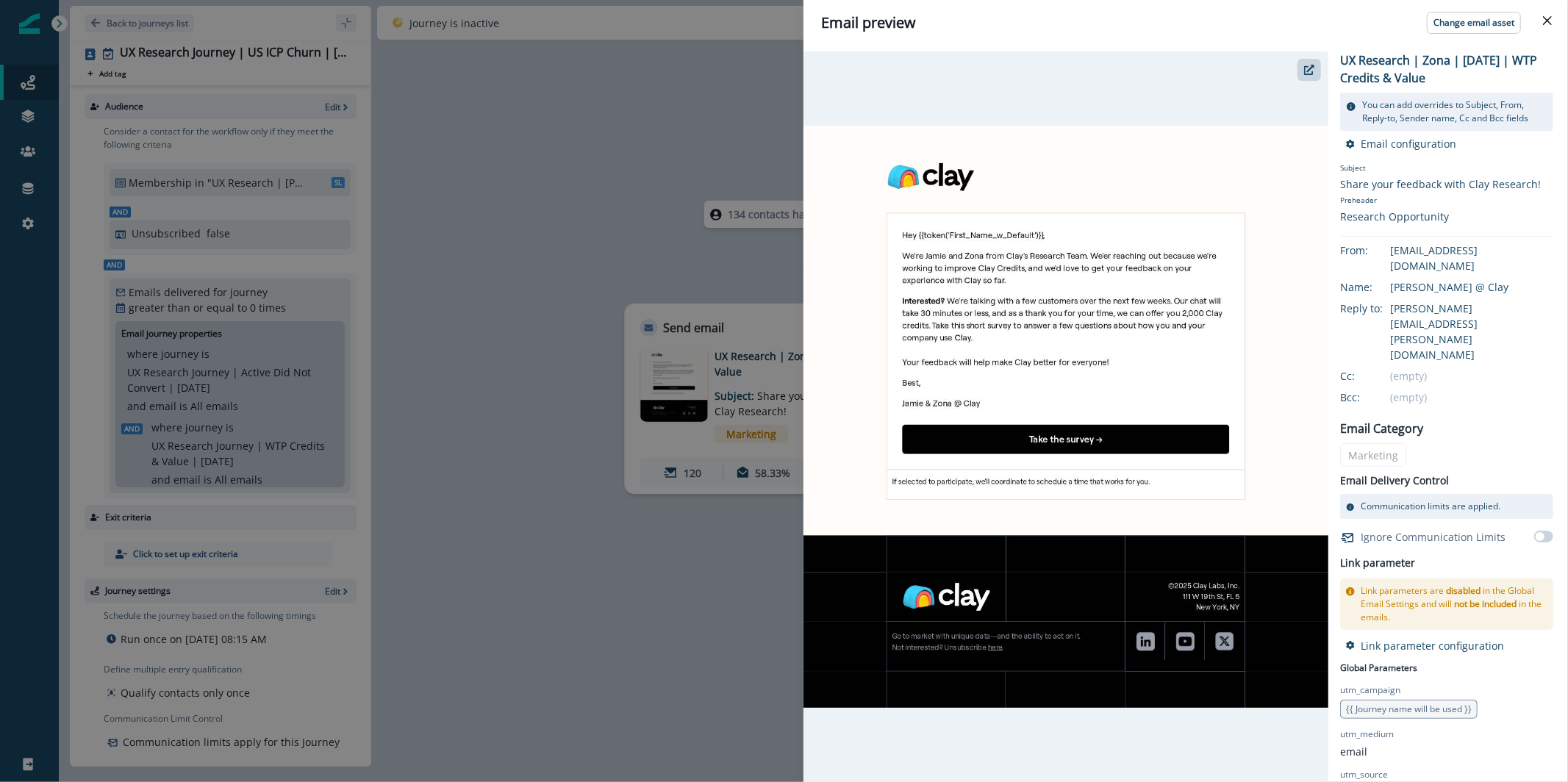
click at [498, 75] on div "Email preview Change email asset UX Research | Zona | [DATE] | WTP Credits & Va…" at bounding box center [784, 391] width 1568 height 782
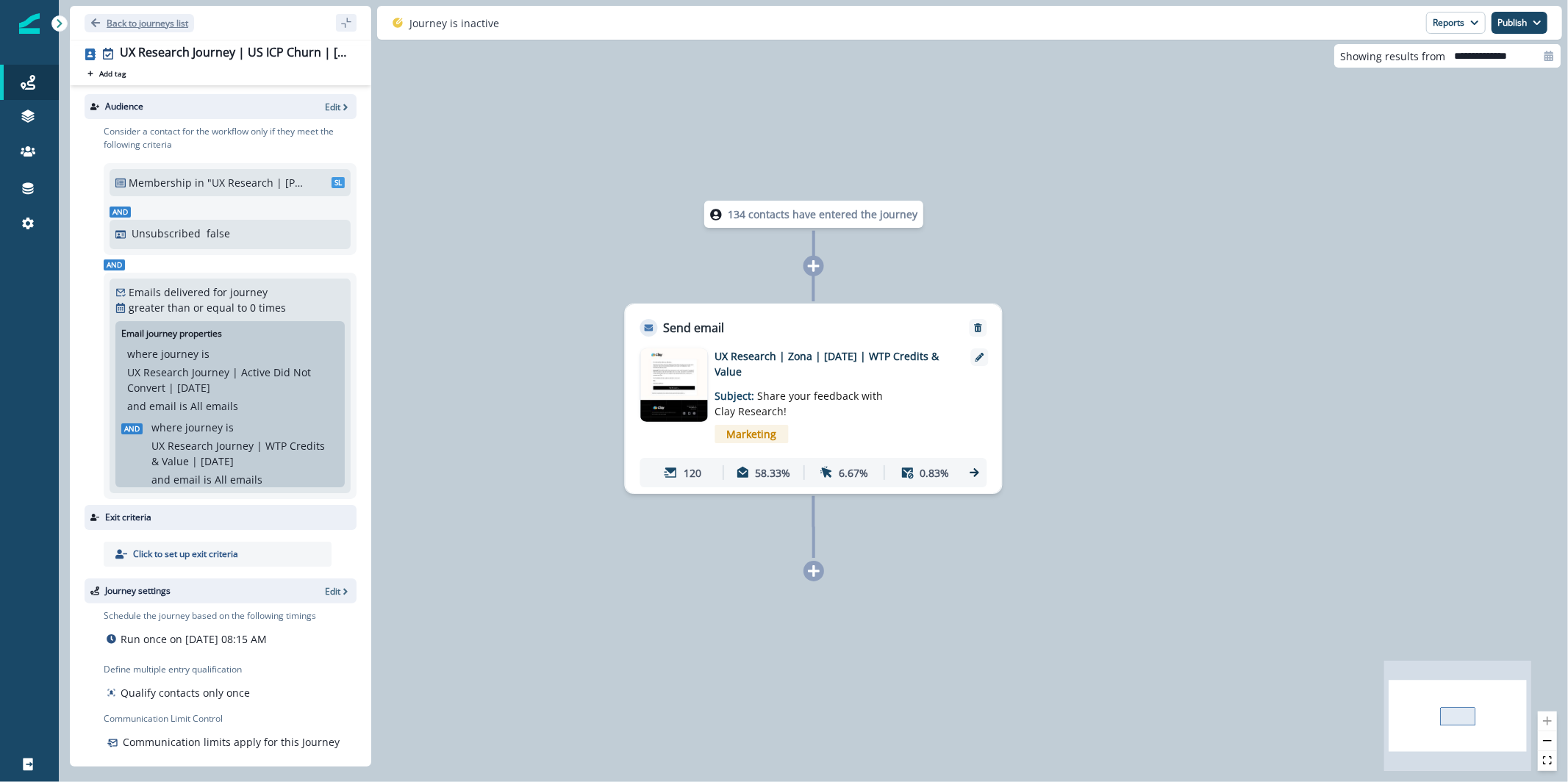
click at [137, 22] on p "Back to journeys list" at bounding box center [147, 23] width 82 height 13
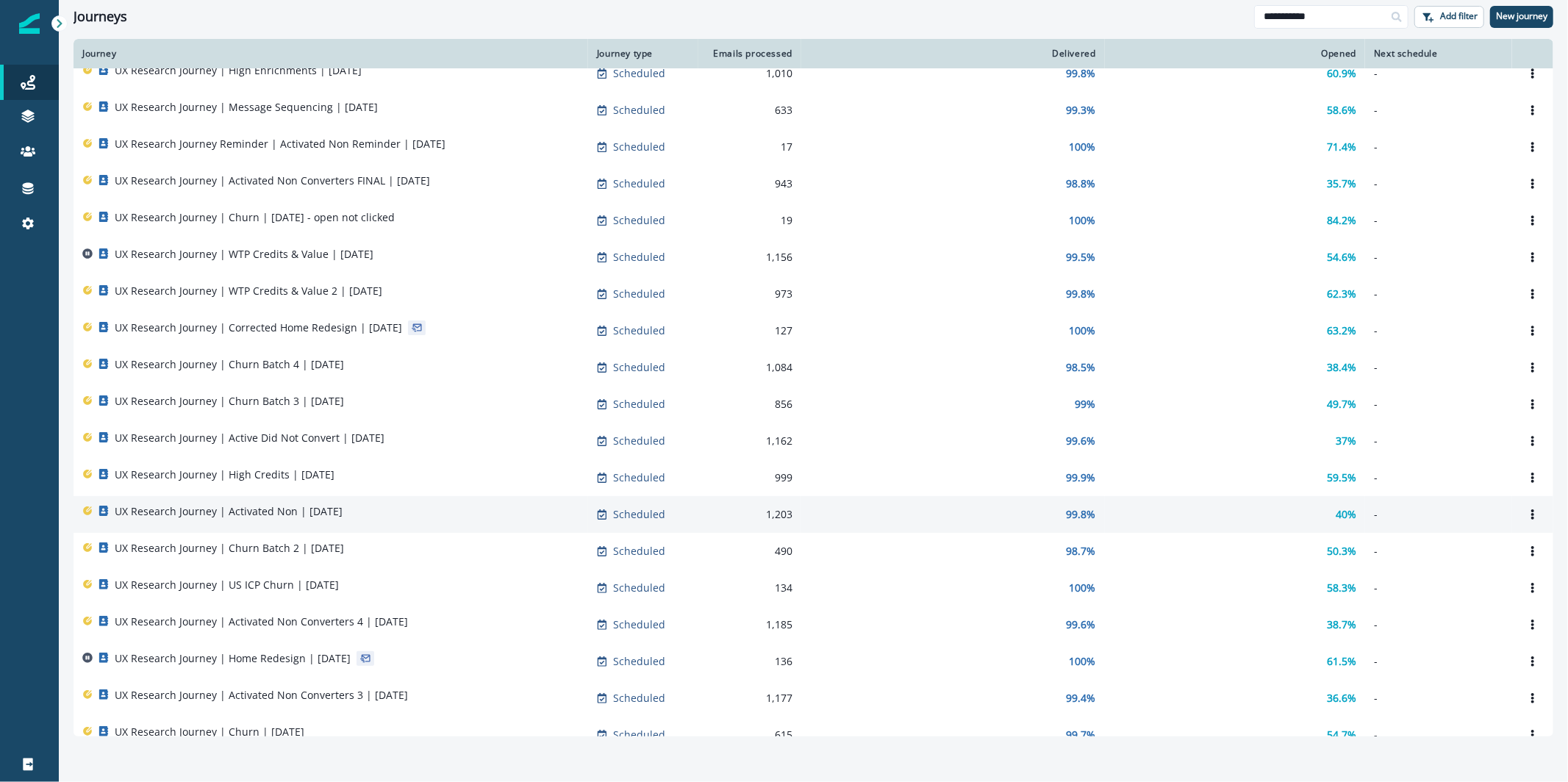
scroll to position [22, 0]
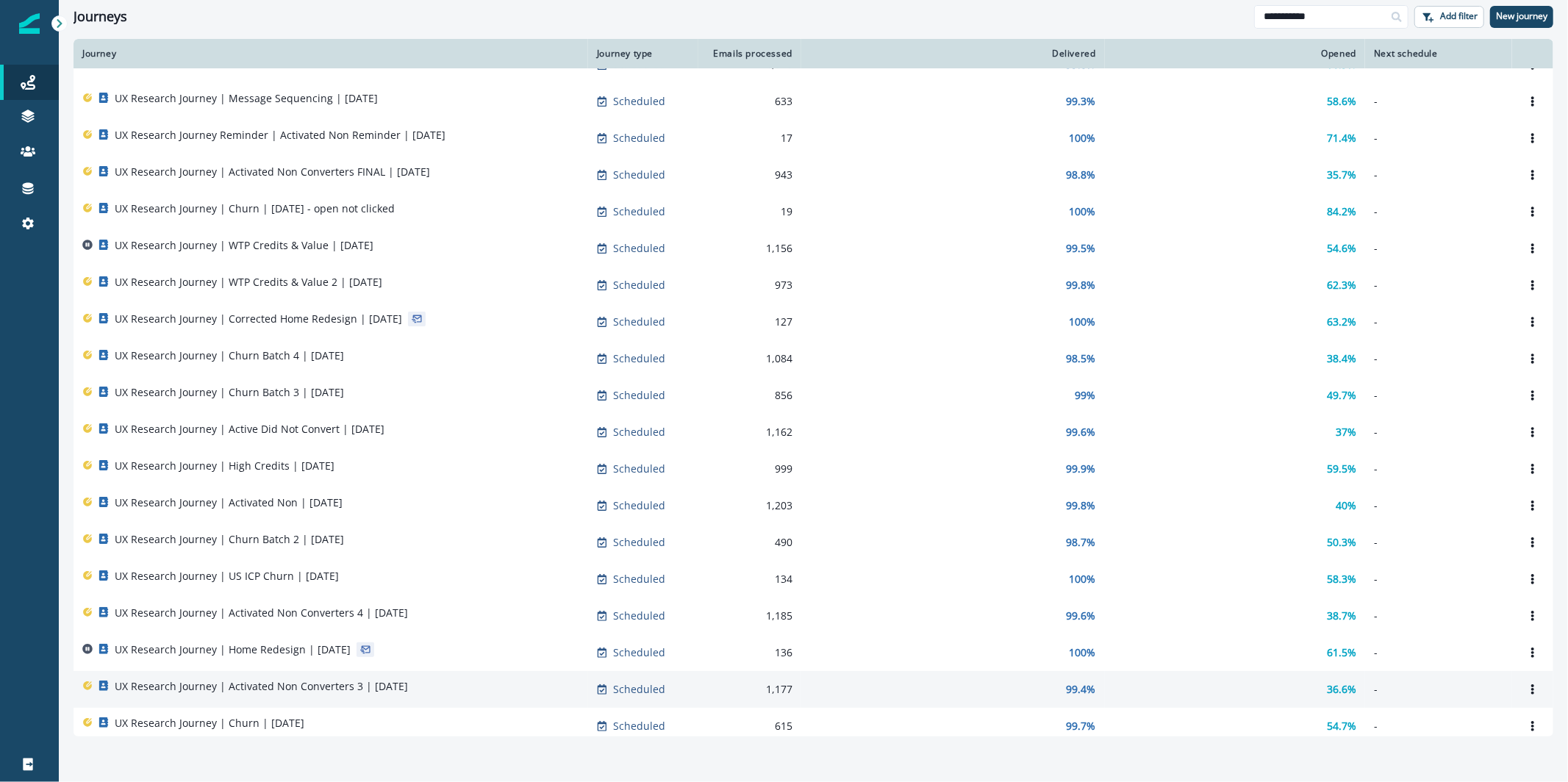
click at [451, 691] on div "UX Research Journey | Activated Non Converters 3 | [DATE]" at bounding box center [330, 689] width 496 height 21
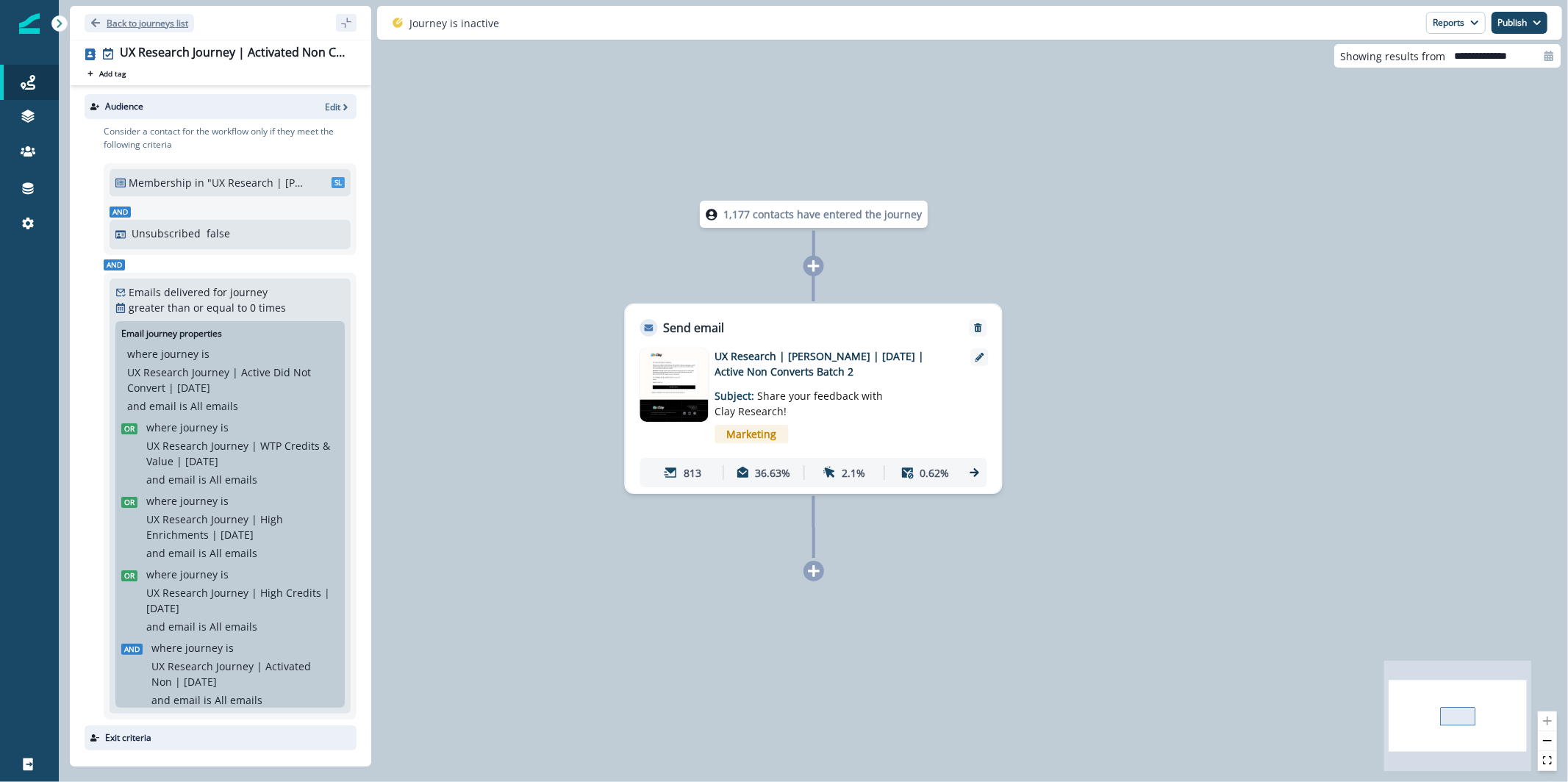
click at [178, 22] on p "Back to journeys list" at bounding box center [147, 23] width 82 height 13
